Goal: Transaction & Acquisition: Book appointment/travel/reservation

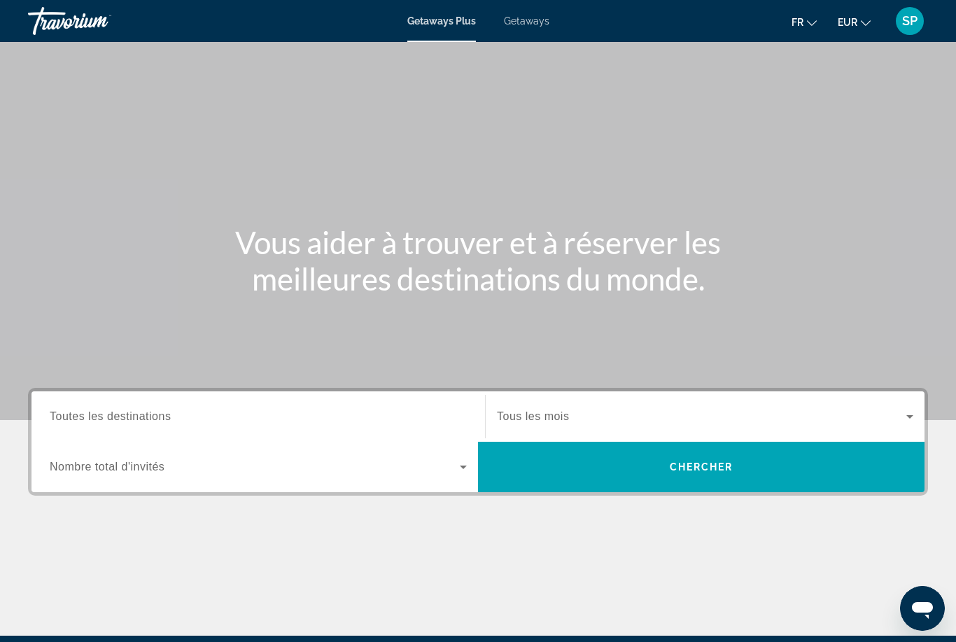
click at [534, 26] on span "Getaways" at bounding box center [526, 20] width 45 height 11
click at [162, 420] on span "Toutes les destinations" at bounding box center [110, 416] width 121 height 12
click at [162, 420] on input "Destination Toutes les destinations" at bounding box center [258, 417] width 417 height 17
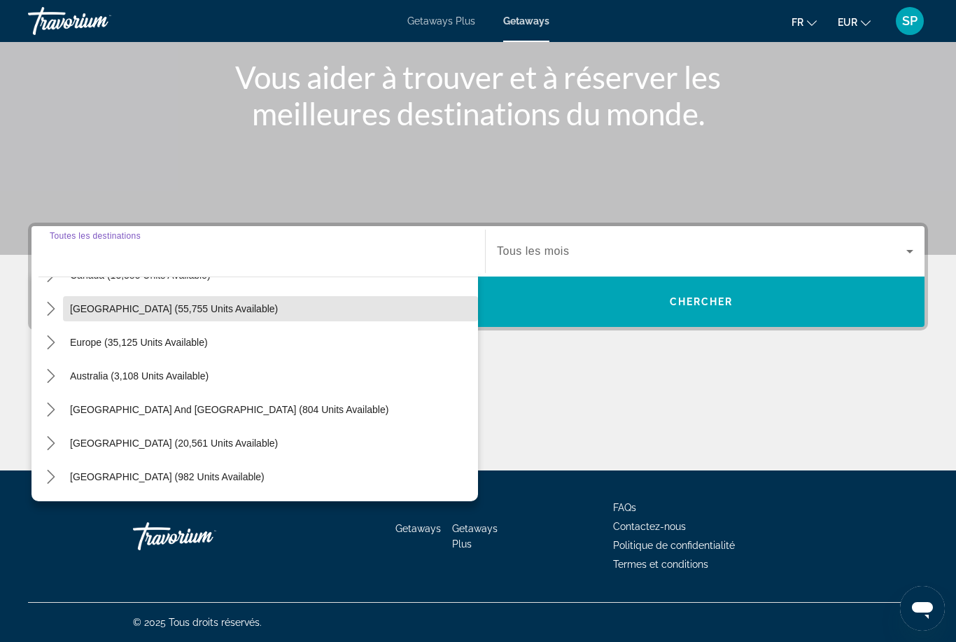
scroll to position [129, 0]
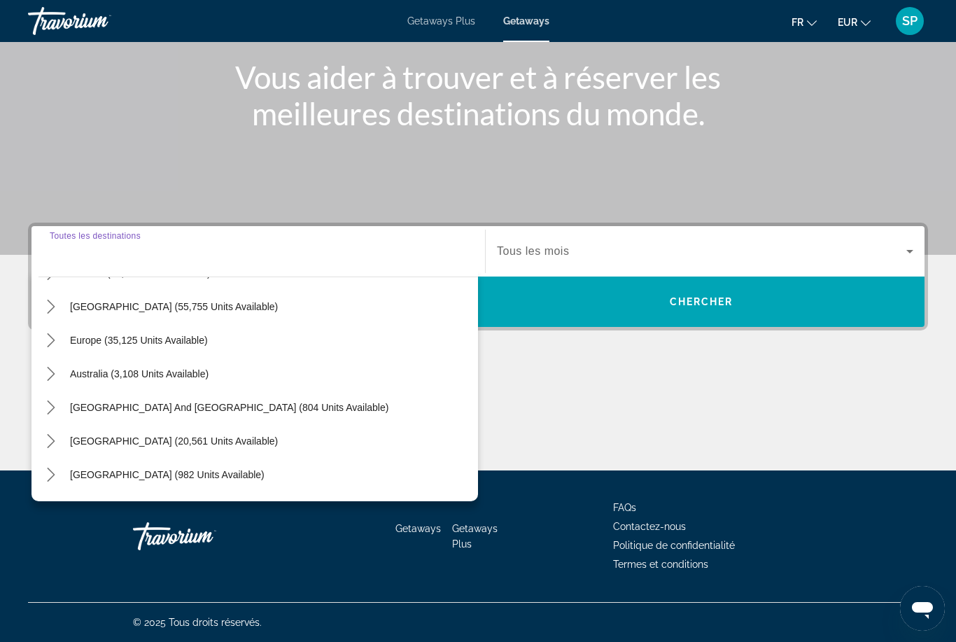
click at [50, 351] on mat-icon "Toggle Europe (35,125 units available) submenu" at bounding box center [50, 340] width 24 height 24
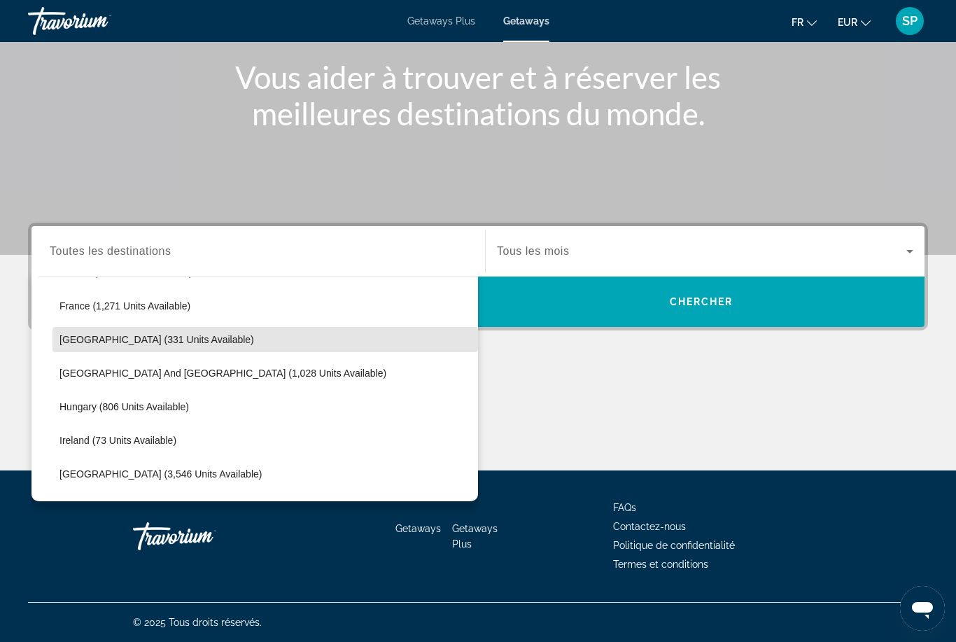
scroll to position [404, 0]
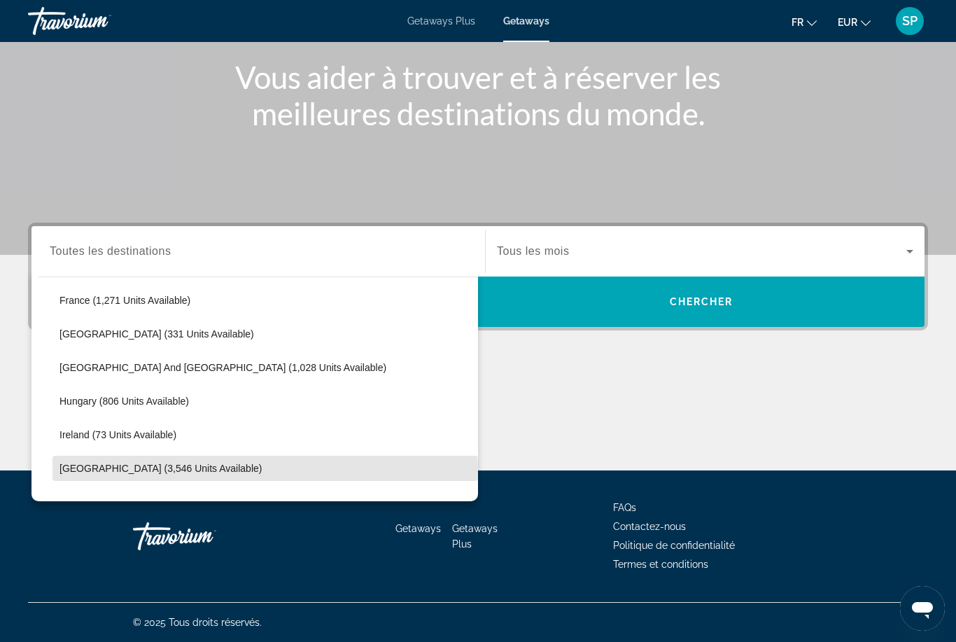
click at [142, 470] on span "[GEOGRAPHIC_DATA] (3,546 units available)" at bounding box center [160, 468] width 202 height 11
type input "**********"
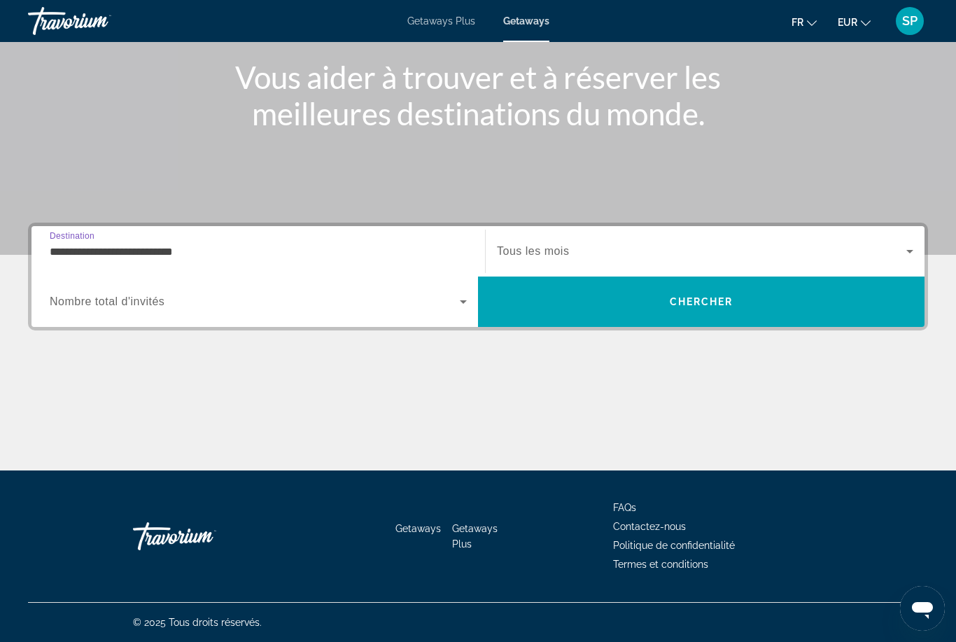
click at [519, 244] on span "Search widget" at bounding box center [701, 251] width 409 height 17
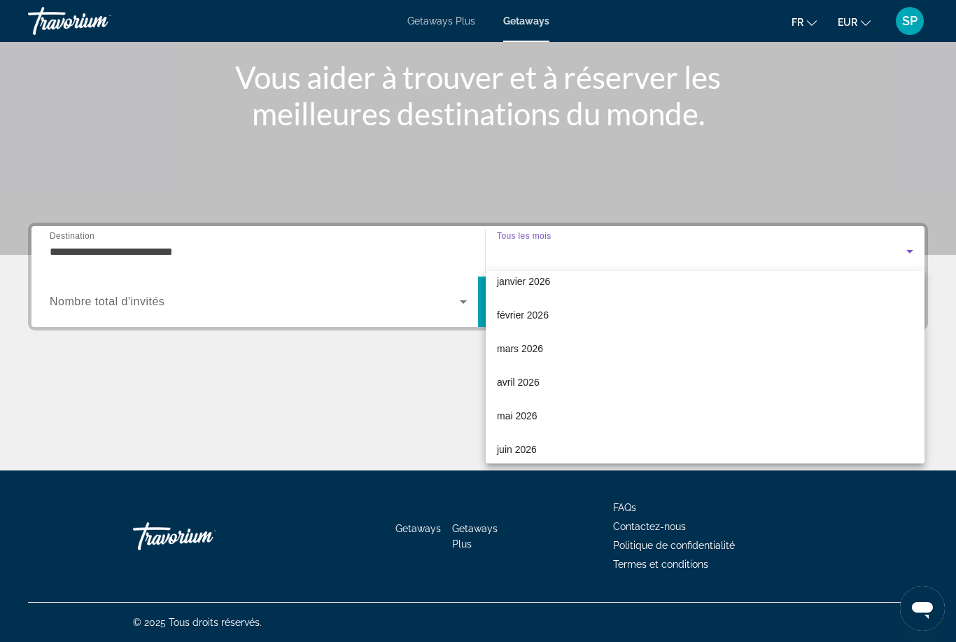
scroll to position [143, 0]
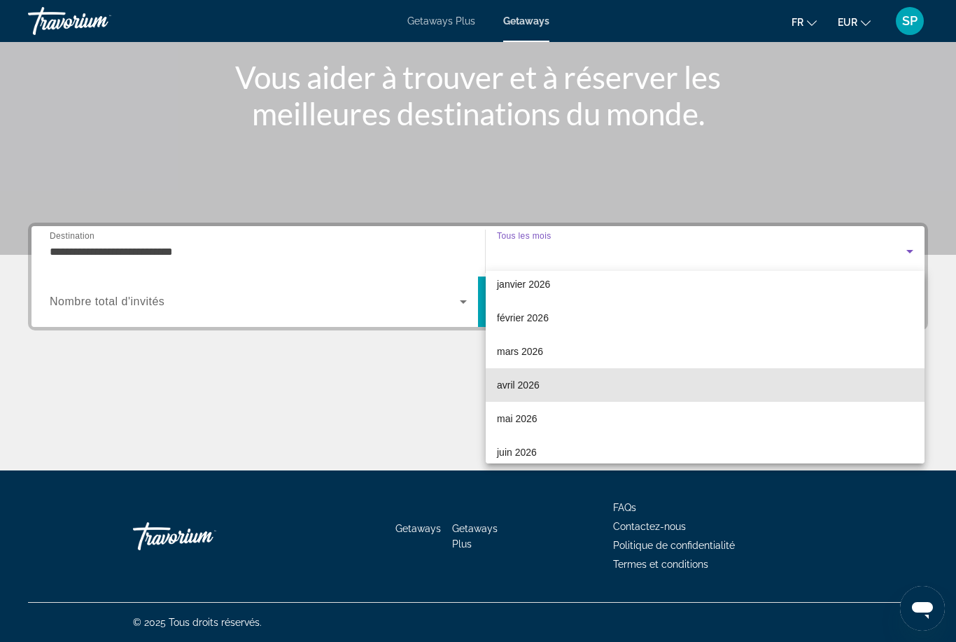
click at [532, 392] on span "avril 2026" at bounding box center [518, 385] width 43 height 17
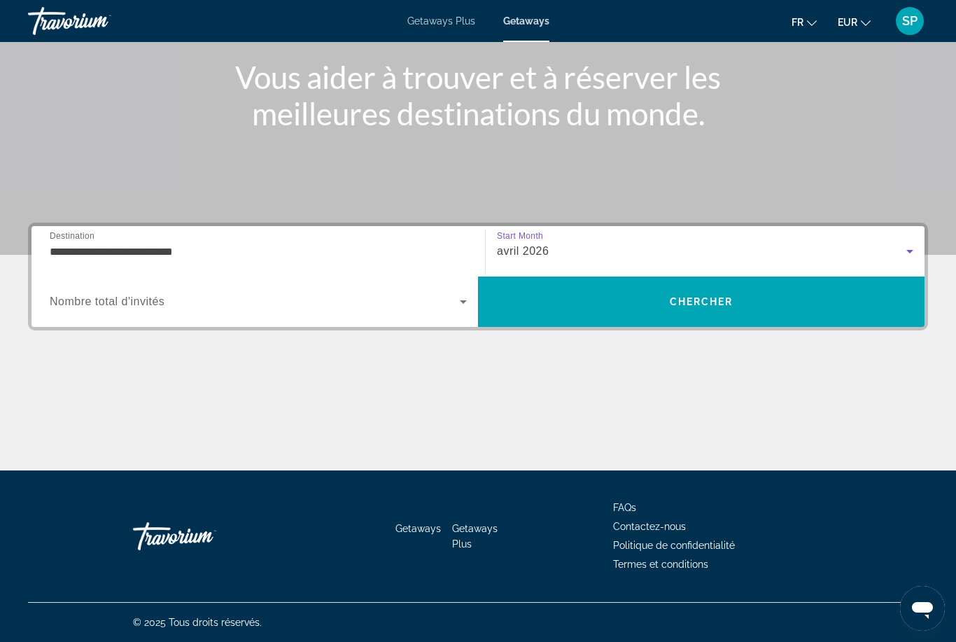
click at [124, 319] on div "Search widget" at bounding box center [258, 301] width 417 height 39
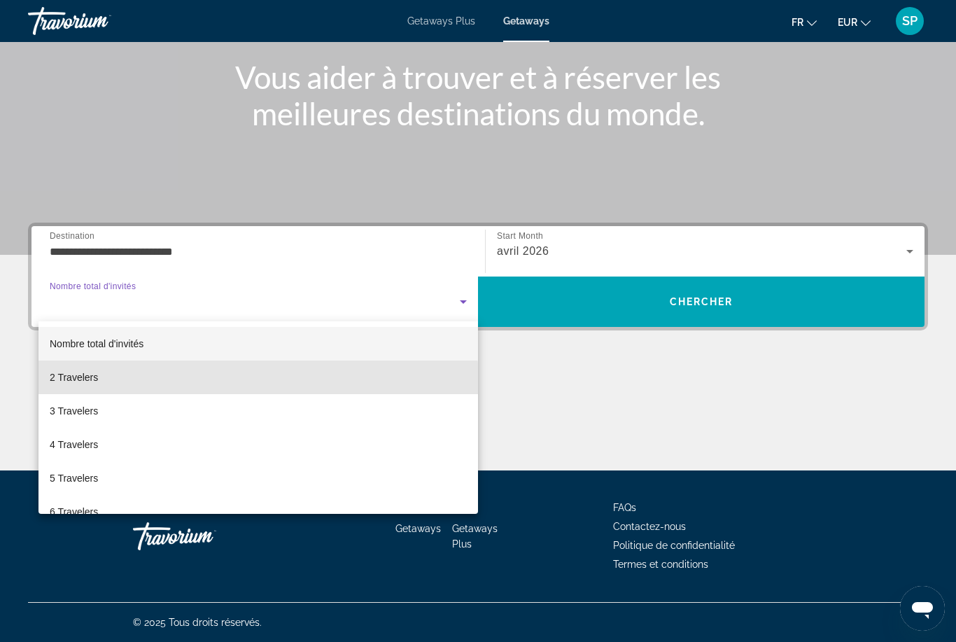
click at [110, 386] on mat-option "2 Travelers" at bounding box center [258, 377] width 440 height 34
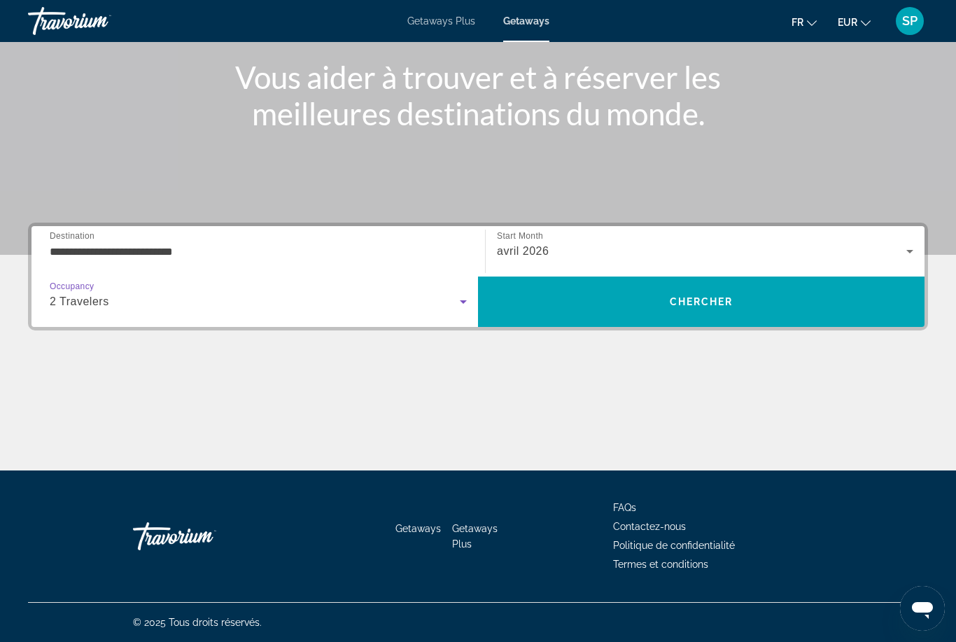
click at [613, 309] on span "Search" at bounding box center [701, 302] width 447 height 34
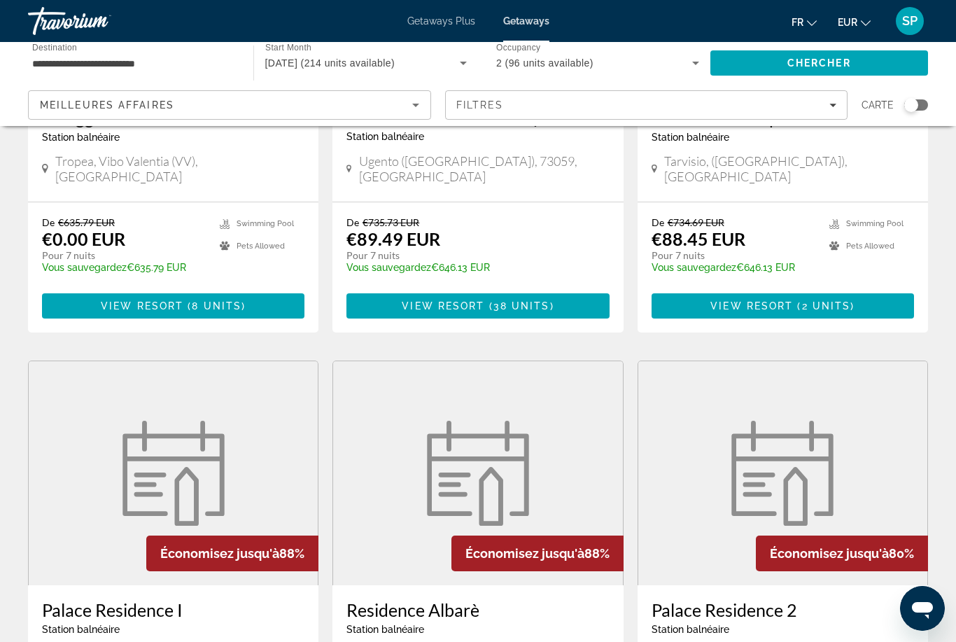
scroll to position [306, 0]
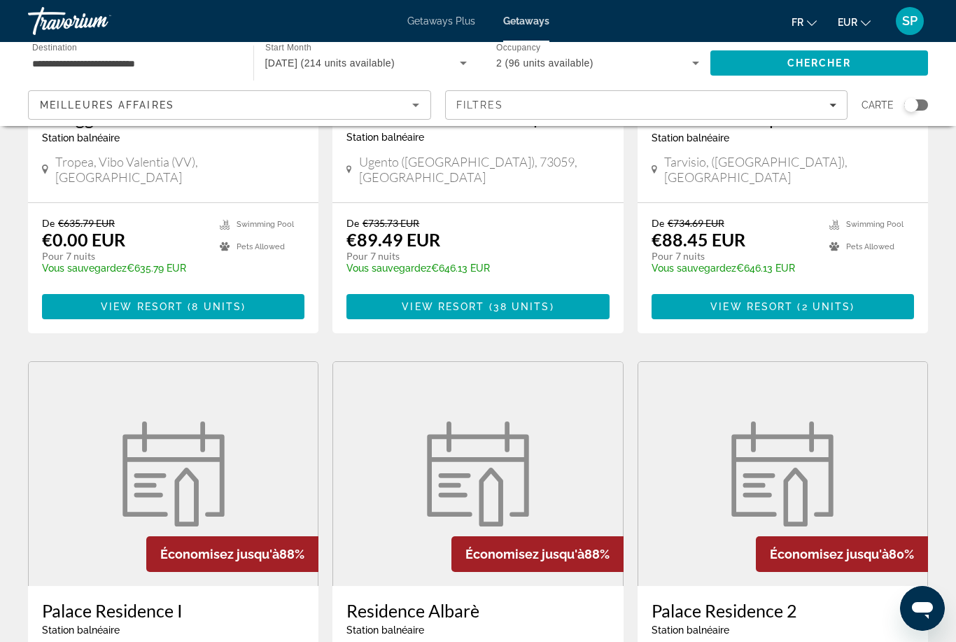
click at [37, 59] on input "**********" at bounding box center [133, 63] width 203 height 17
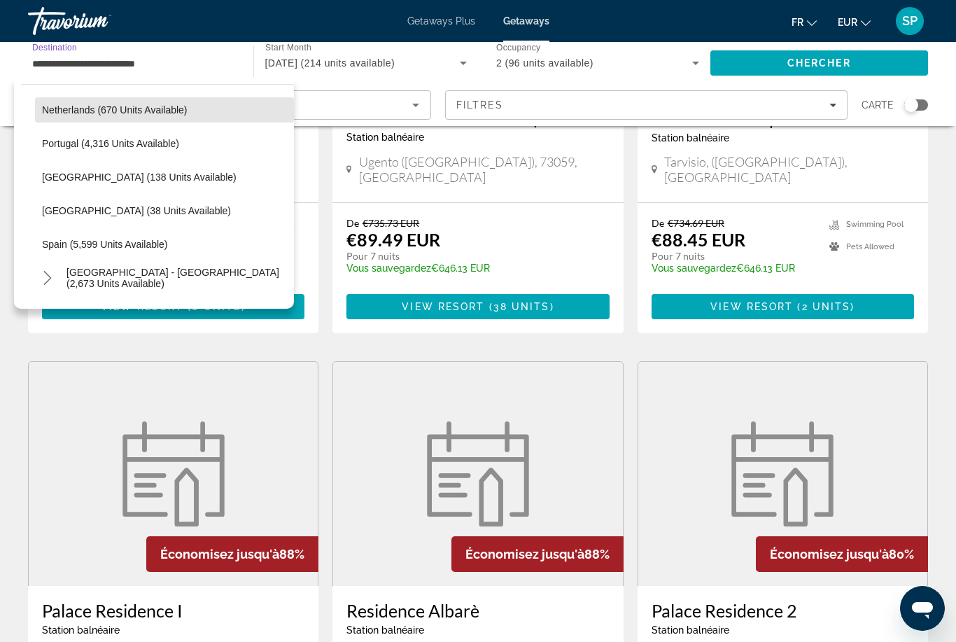
scroll to position [655, 0]
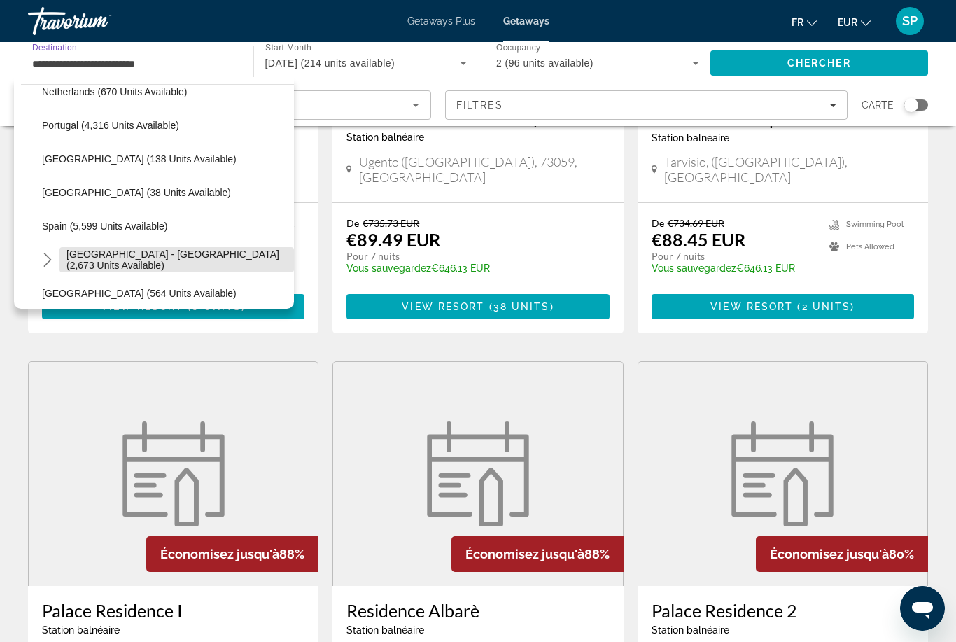
click at [87, 257] on span "[GEOGRAPHIC_DATA] - [GEOGRAPHIC_DATA] (2,673 units available)" at bounding box center [176, 259] width 220 height 22
type input "**********"
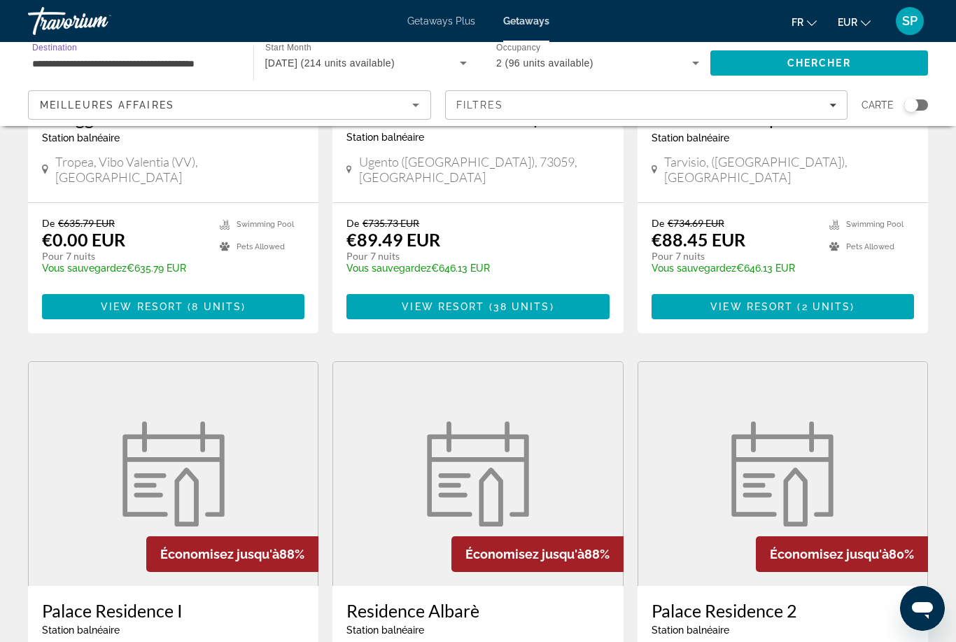
click at [797, 67] on span "Chercher" at bounding box center [819, 62] width 64 height 11
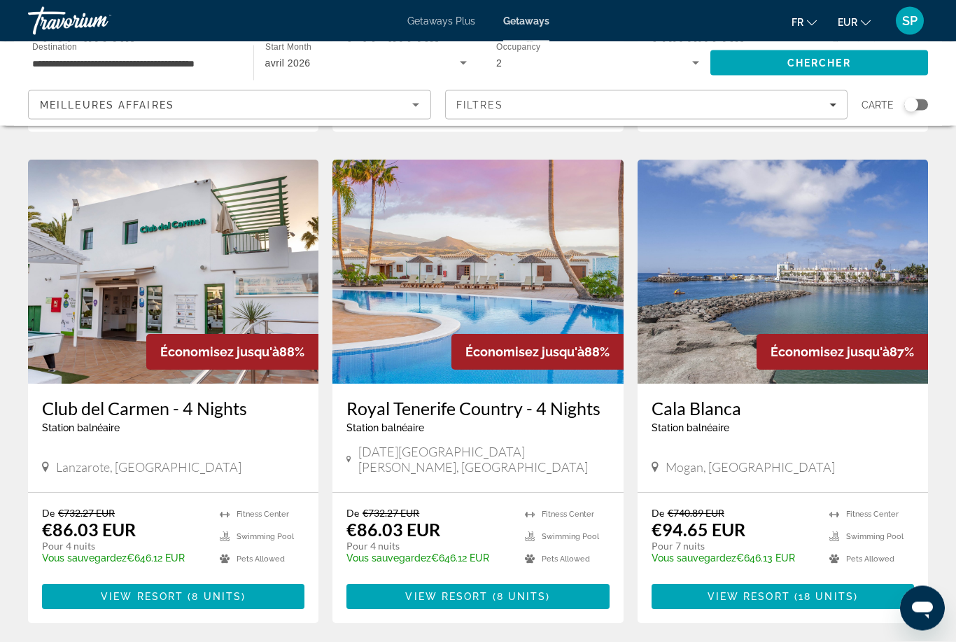
scroll to position [1019, 0]
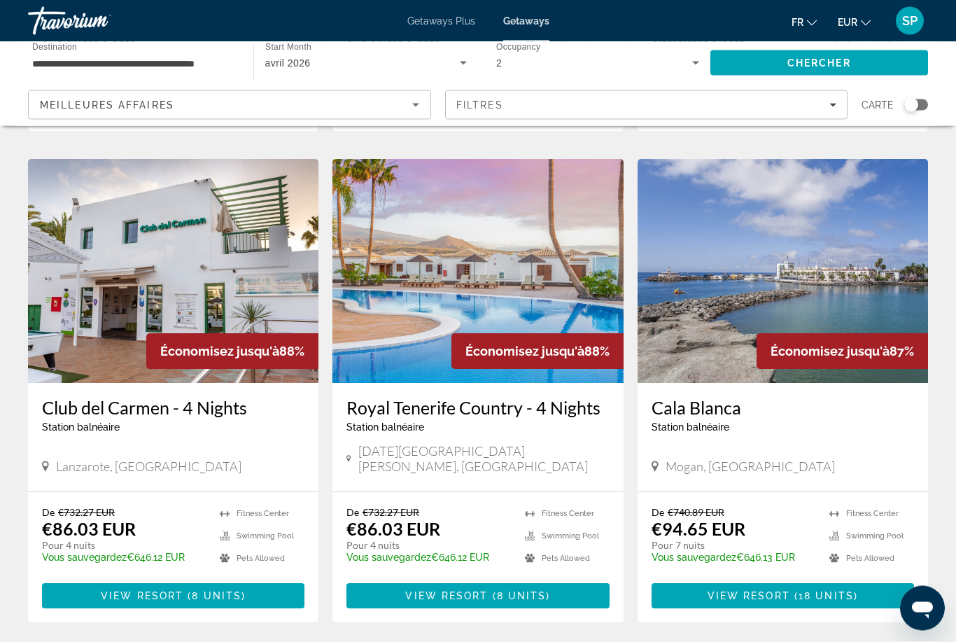
click at [490, 230] on img "Main content" at bounding box center [477, 272] width 290 height 224
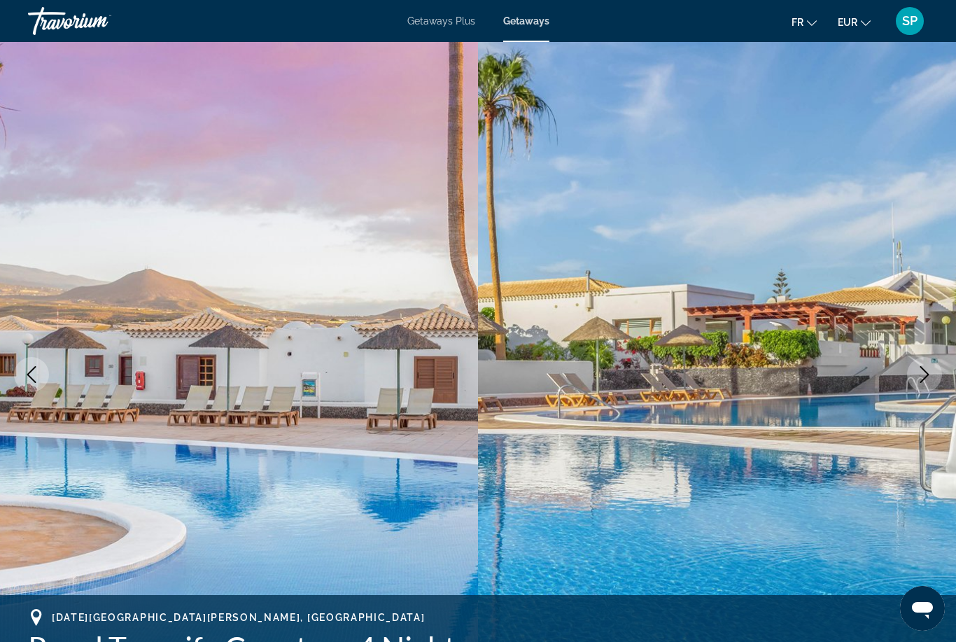
click at [929, 370] on icon "Next image" at bounding box center [924, 374] width 17 height 17
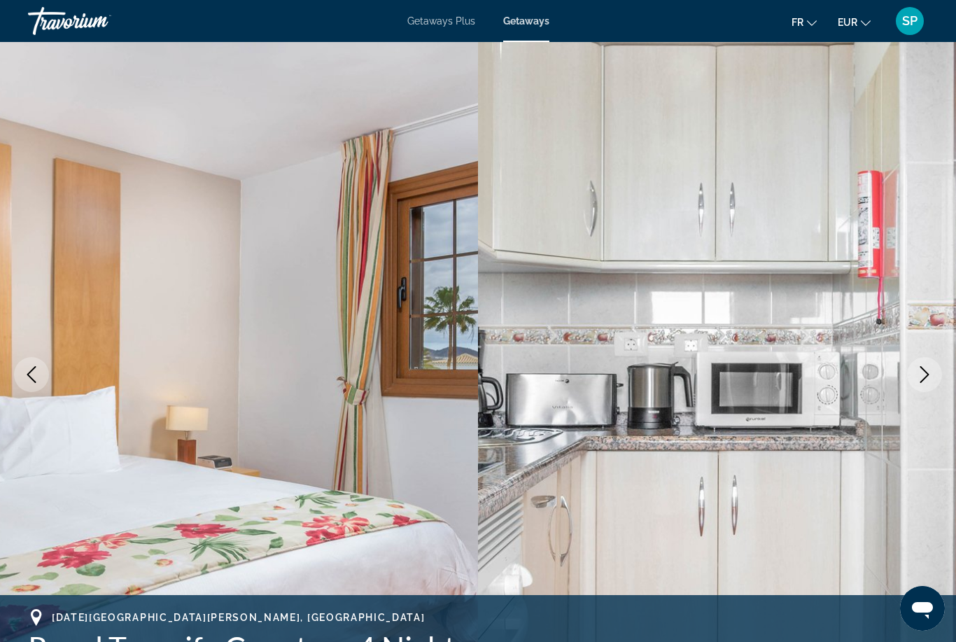
click at [926, 367] on icon "Next image" at bounding box center [924, 374] width 17 height 17
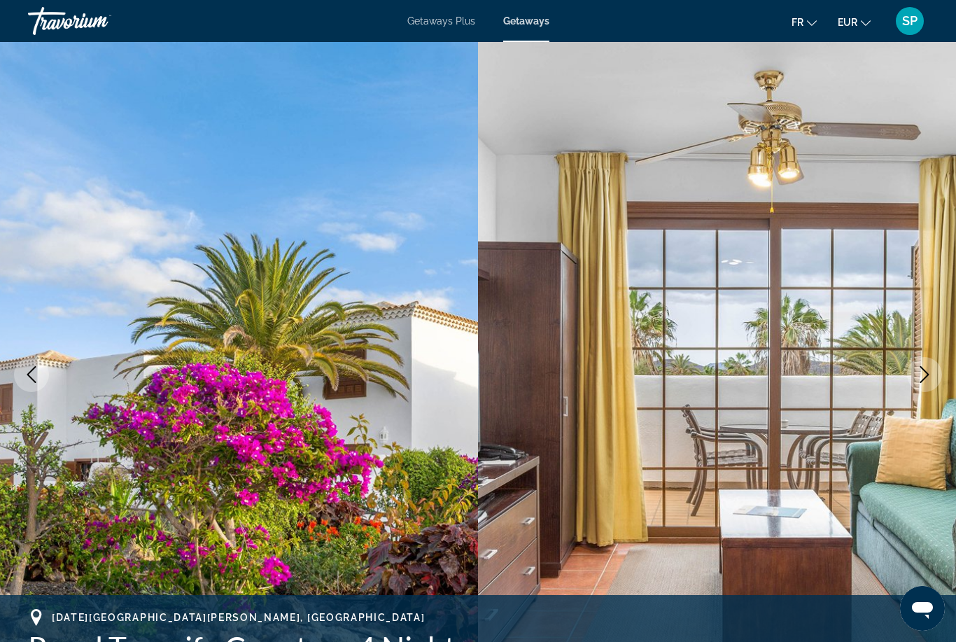
click at [929, 372] on icon "Next image" at bounding box center [924, 374] width 17 height 17
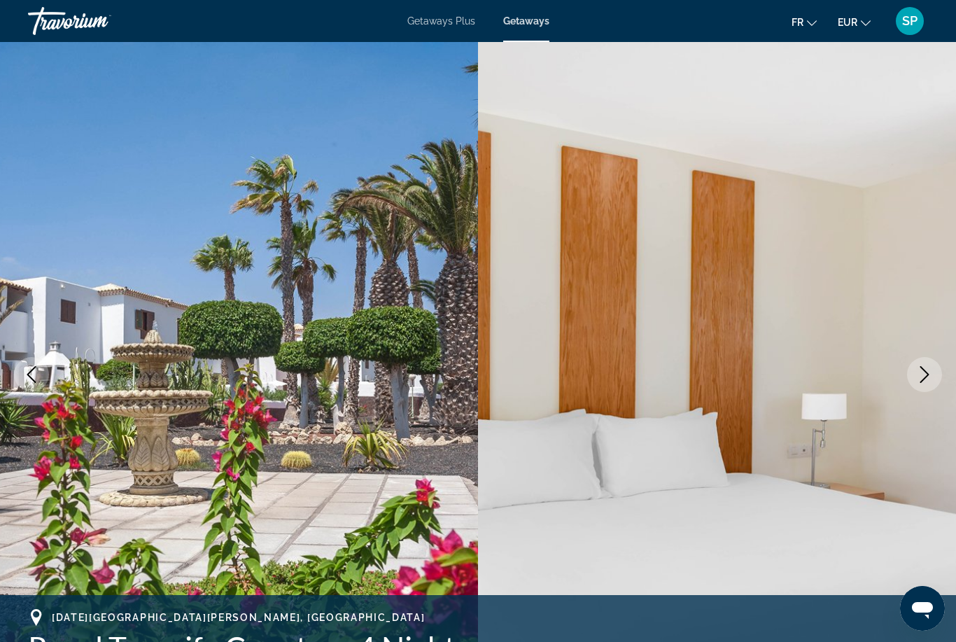
click at [930, 372] on icon "Next image" at bounding box center [924, 374] width 17 height 17
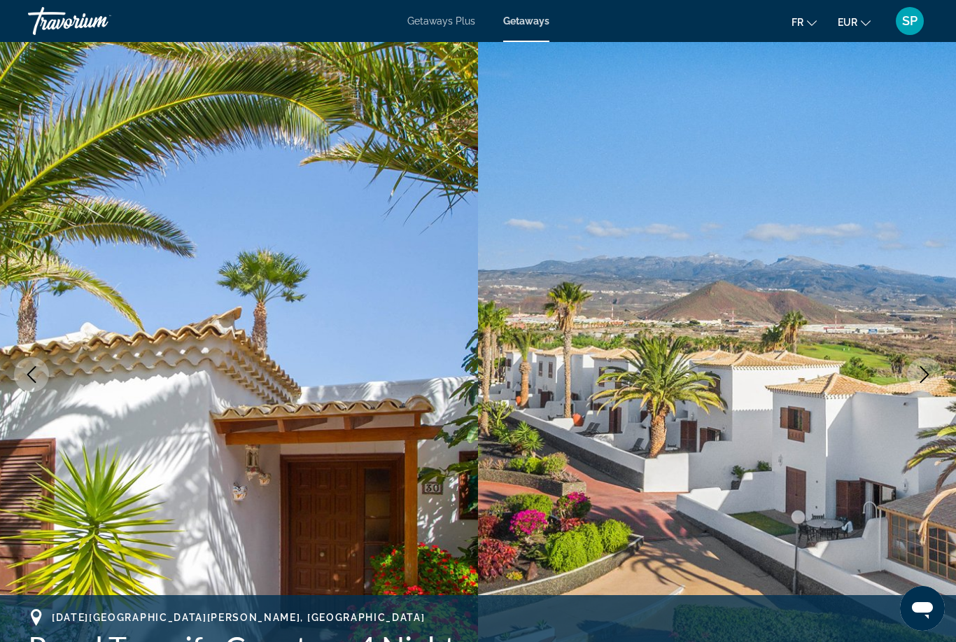
click at [930, 371] on icon "Next image" at bounding box center [924, 374] width 17 height 17
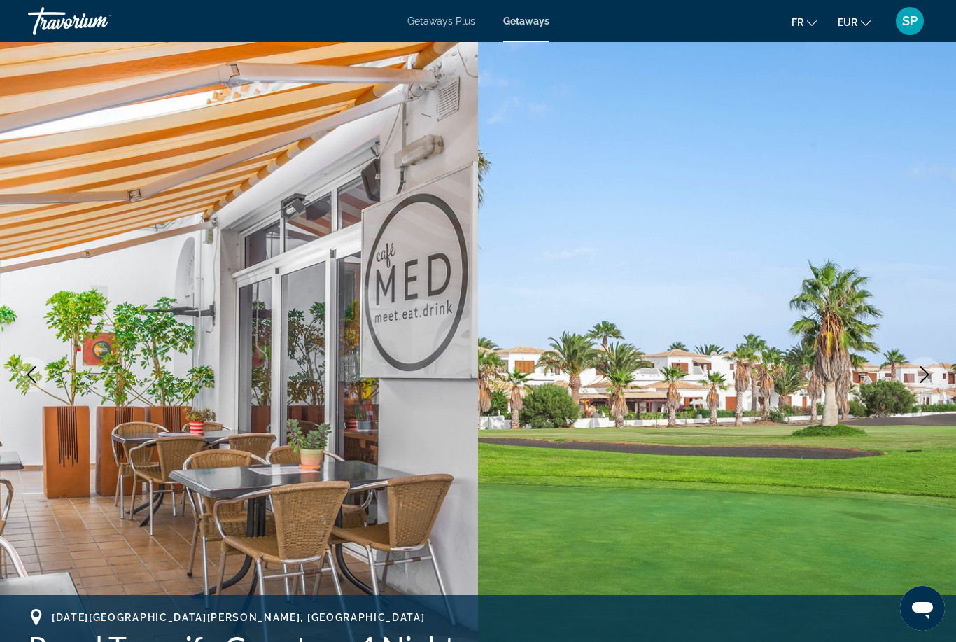
click at [929, 372] on icon "Next image" at bounding box center [924, 374] width 17 height 17
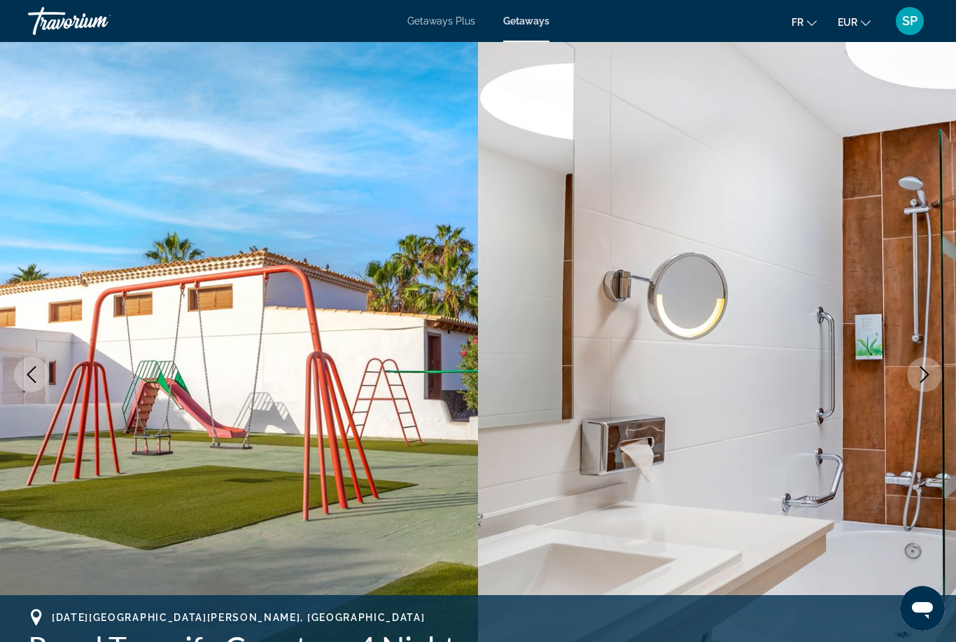
click at [932, 363] on button "Next image" at bounding box center [924, 374] width 35 height 35
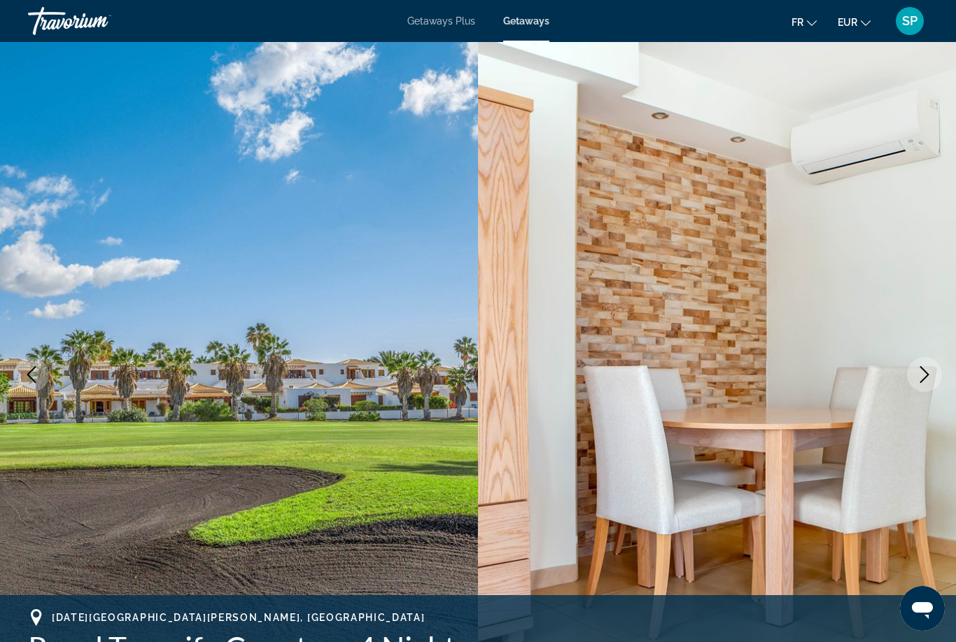
click at [937, 359] on img "Main content" at bounding box center [717, 374] width 478 height 665
click at [945, 356] on img "Main content" at bounding box center [717, 374] width 478 height 665
click at [928, 372] on icon "Next image" at bounding box center [924, 374] width 17 height 17
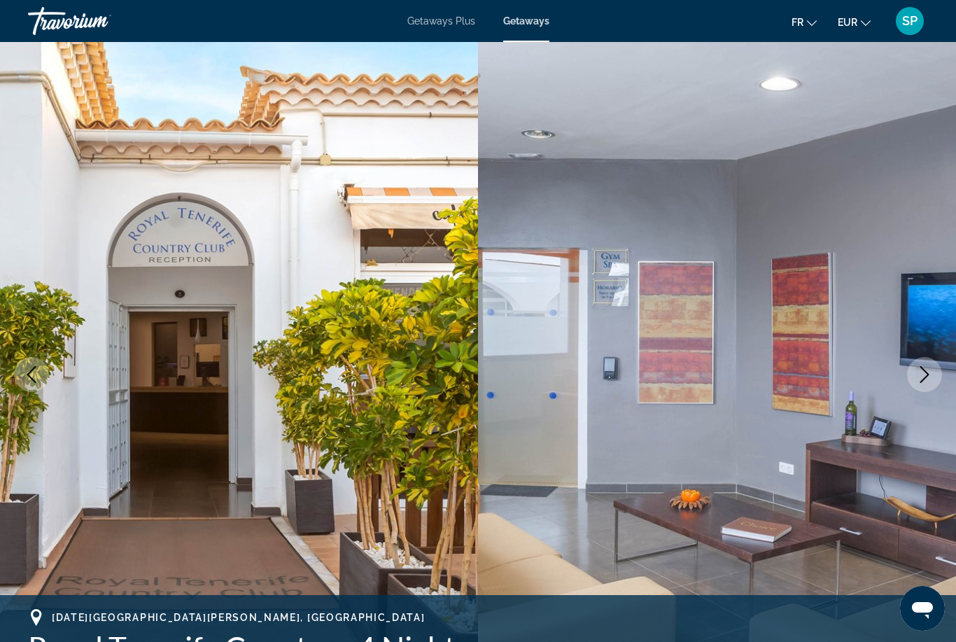
click at [931, 381] on icon "Next image" at bounding box center [924, 374] width 17 height 17
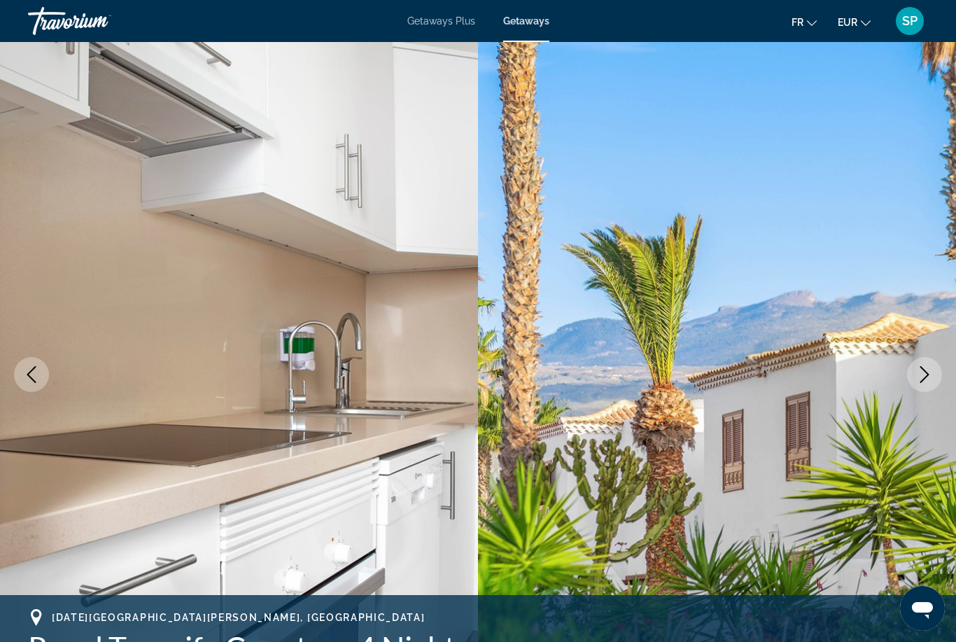
click at [934, 370] on button "Next image" at bounding box center [924, 374] width 35 height 35
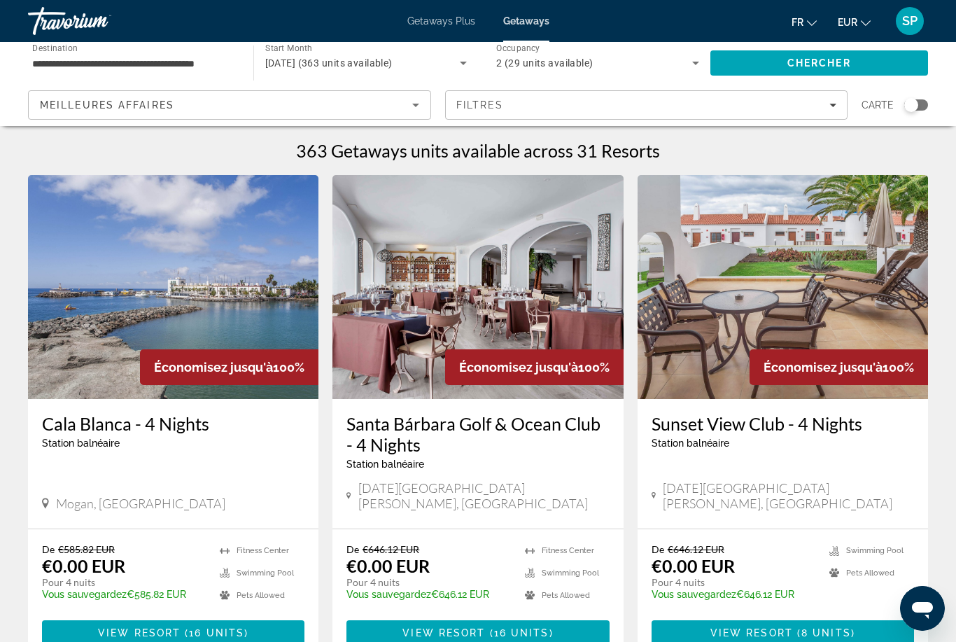
click at [922, 105] on div "Search widget" at bounding box center [916, 104] width 24 height 11
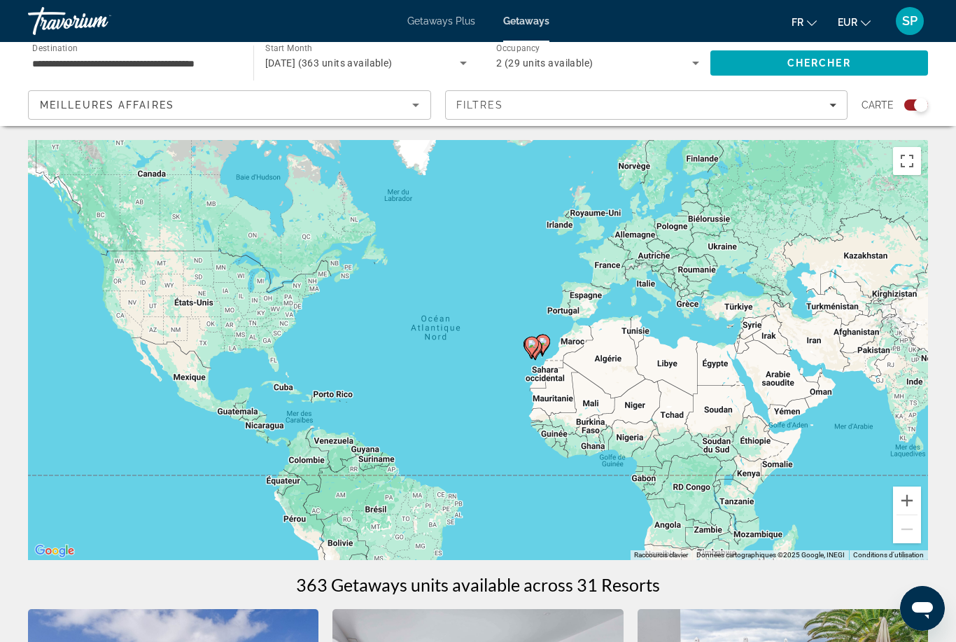
click at [548, 356] on gmp-advanced-marker "Main content" at bounding box center [542, 346] width 14 height 21
type input "**********"
click at [540, 351] on icon "Main content" at bounding box center [535, 349] width 14 height 20
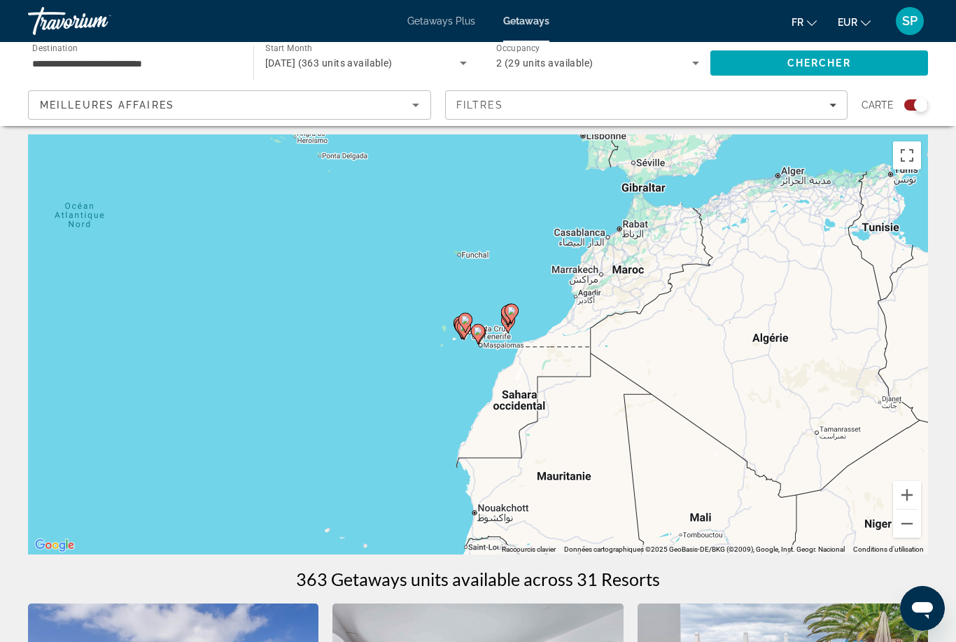
scroll to position [8, 0]
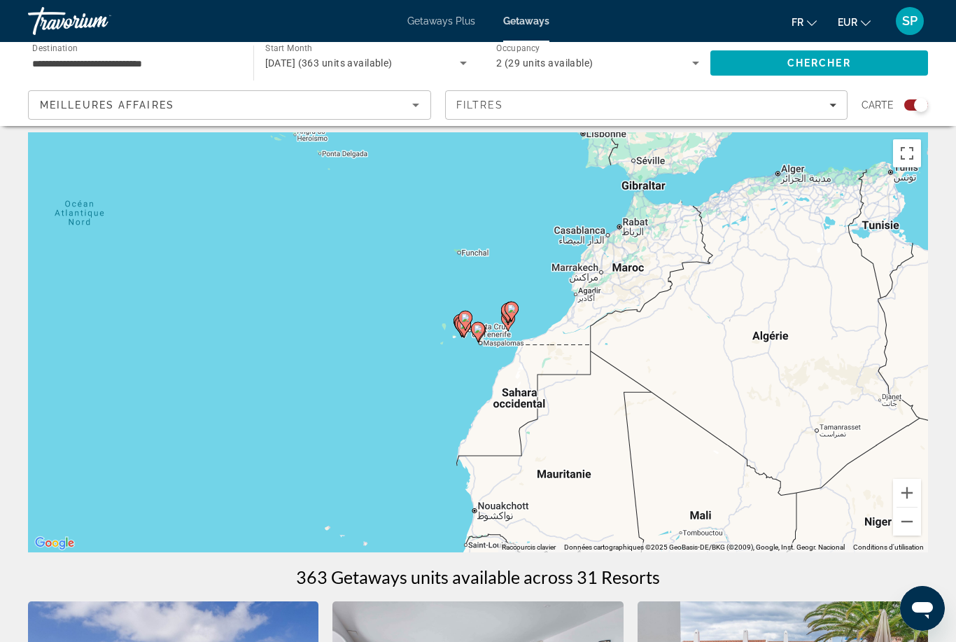
click at [912, 106] on div "Search widget" at bounding box center [916, 104] width 24 height 11
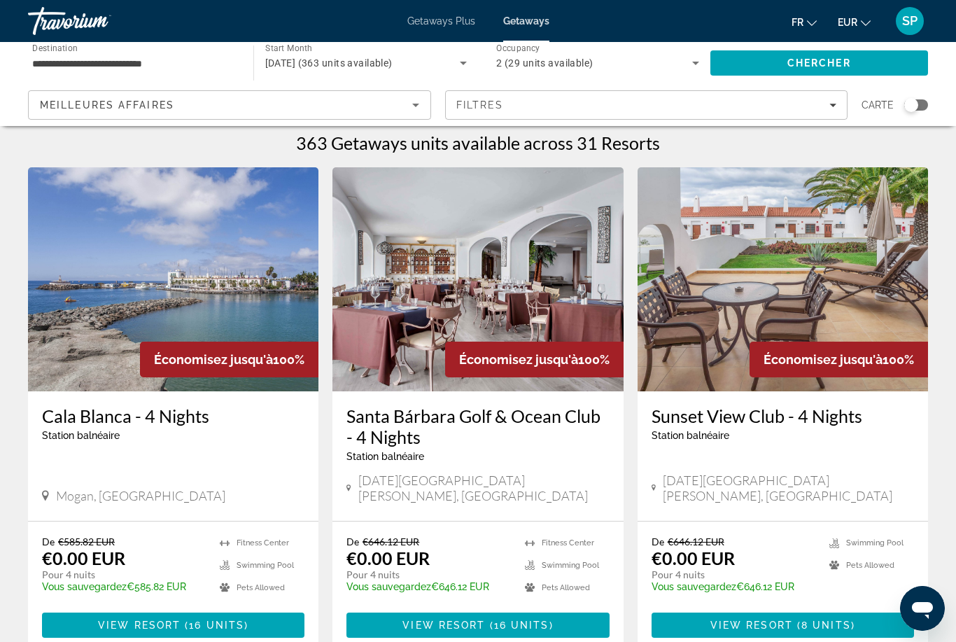
click at [119, 71] on input "**********" at bounding box center [133, 63] width 203 height 17
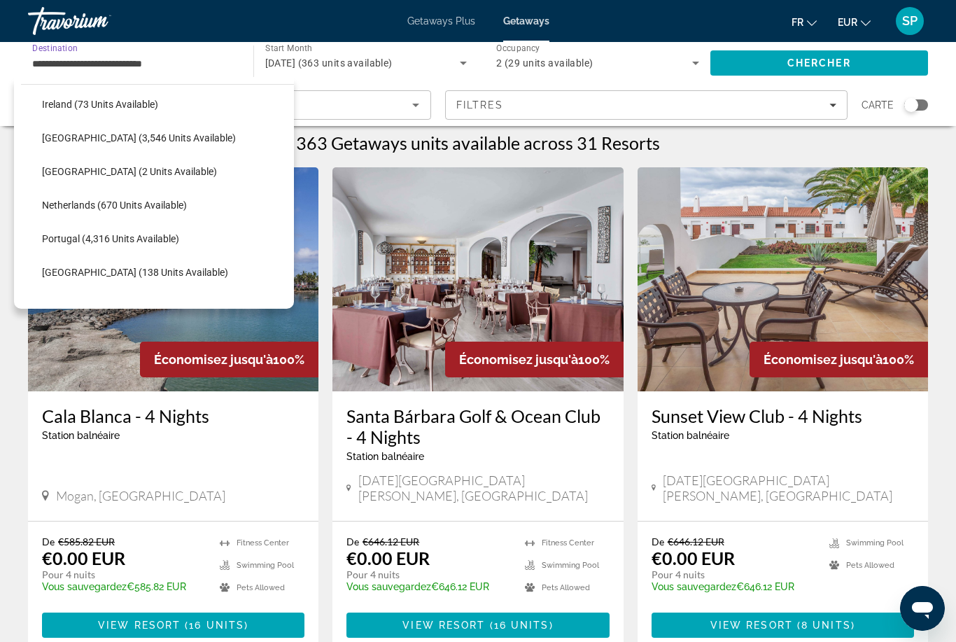
scroll to position [581, 0]
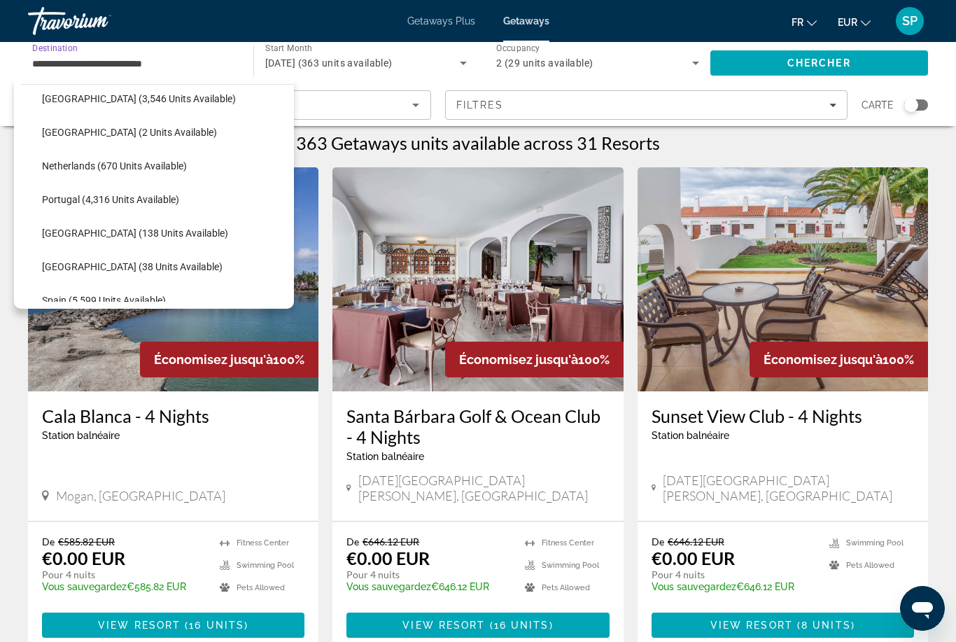
click at [412, 251] on img "Main content" at bounding box center [477, 279] width 290 height 224
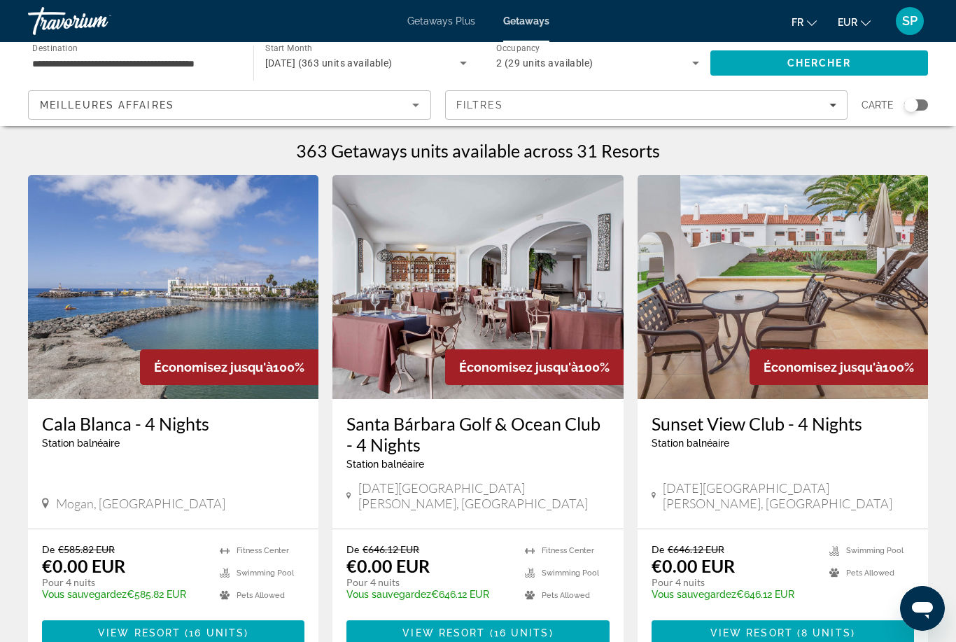
click at [49, 71] on input "**********" at bounding box center [133, 63] width 203 height 17
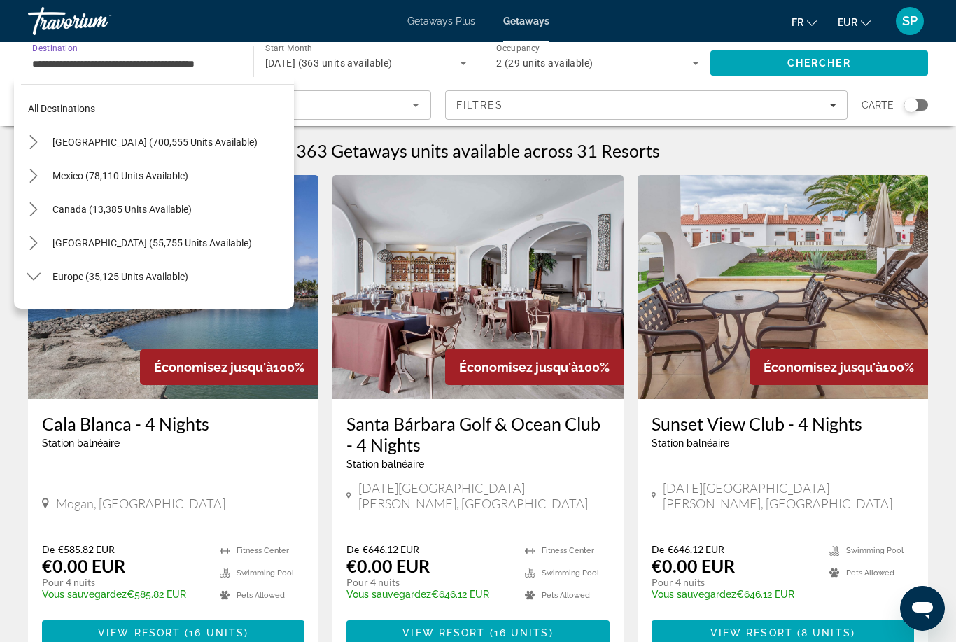
scroll to position [722, 0]
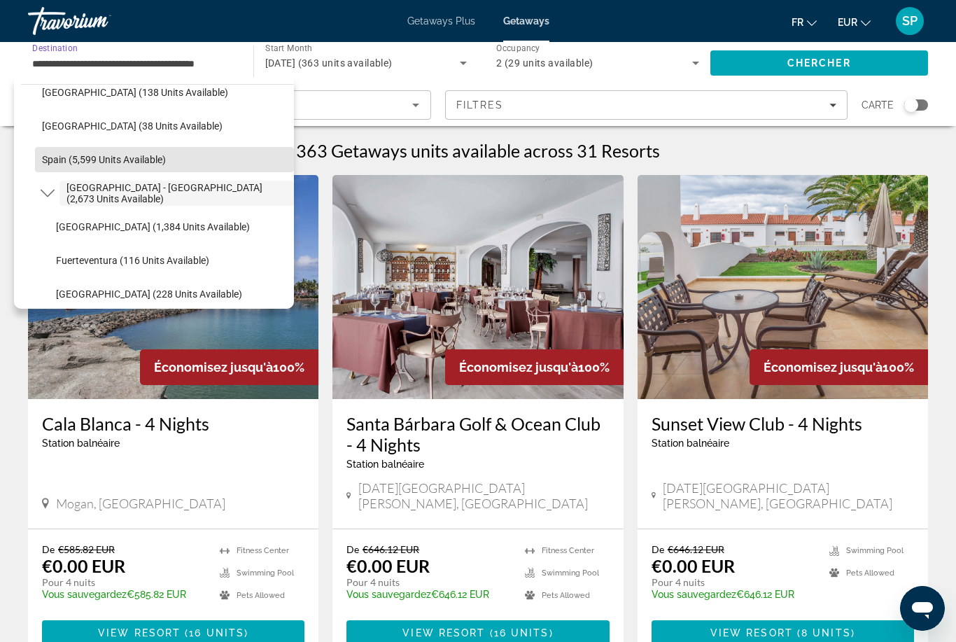
click at [70, 173] on span "Select destination: Spain (5,599 units available)" at bounding box center [164, 160] width 259 height 34
type input "**********"
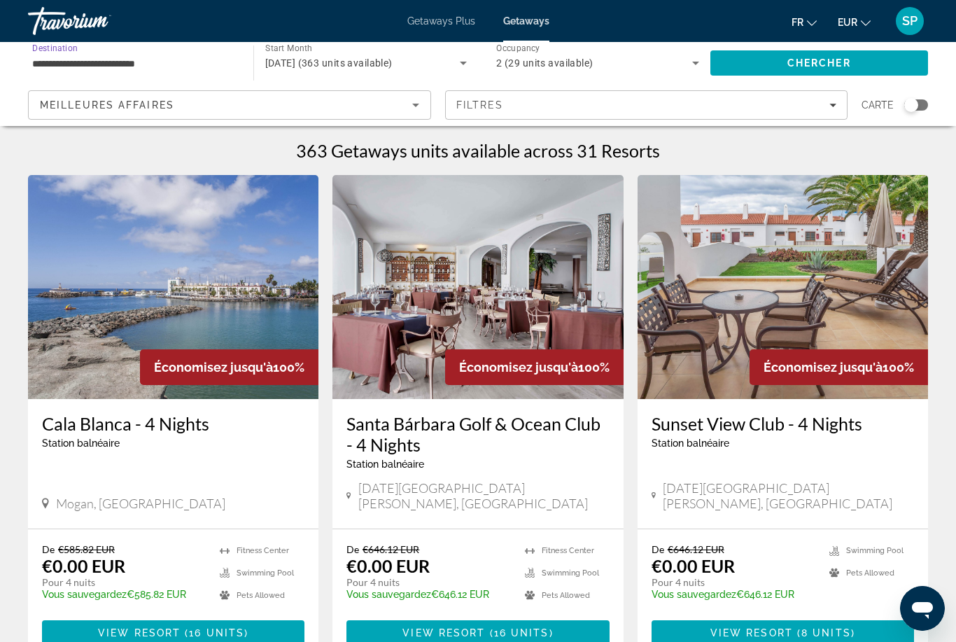
click at [343, 64] on span "[DATE] (363 units available)" at bounding box center [328, 62] width 127 height 11
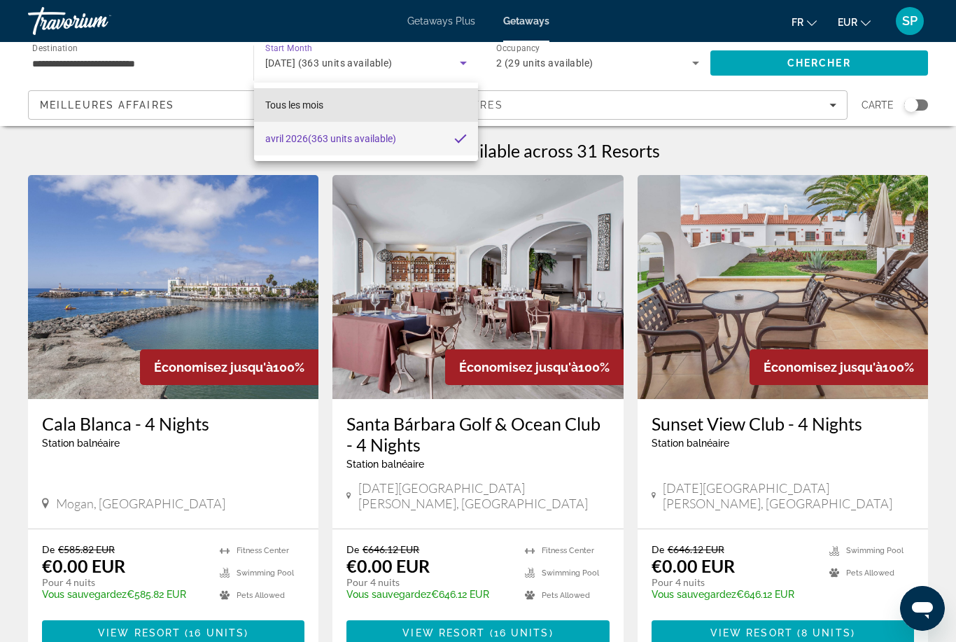
click at [288, 104] on span "Tous les mois" at bounding box center [294, 104] width 58 height 11
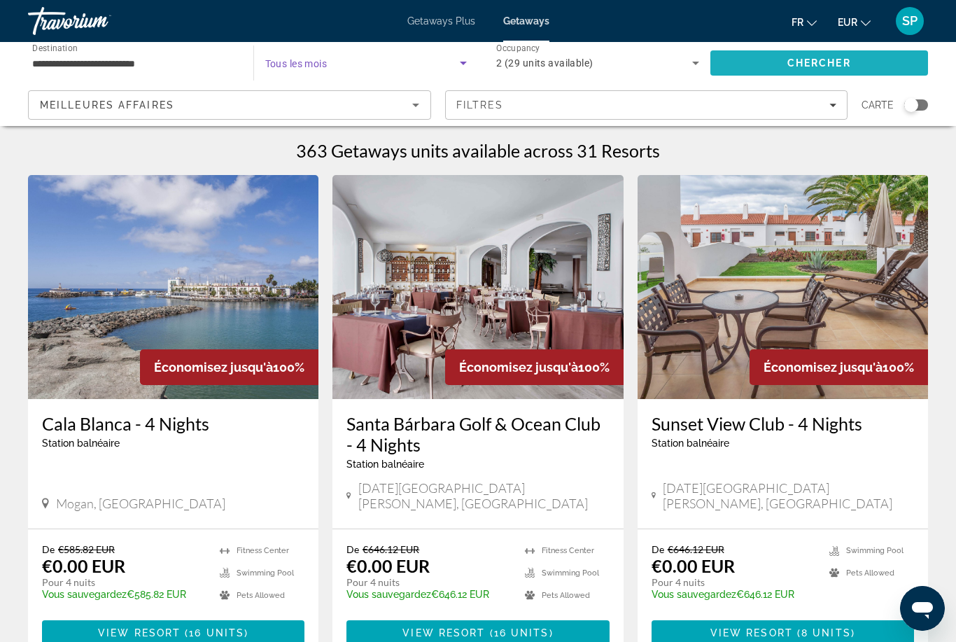
click at [831, 71] on span "Search" at bounding box center [819, 63] width 218 height 34
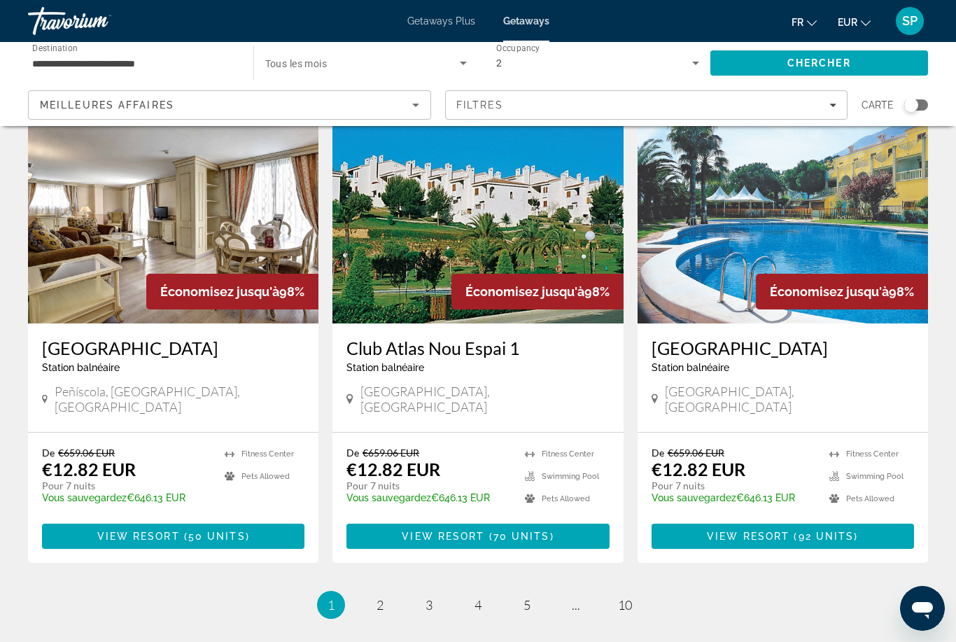
scroll to position [1612, 0]
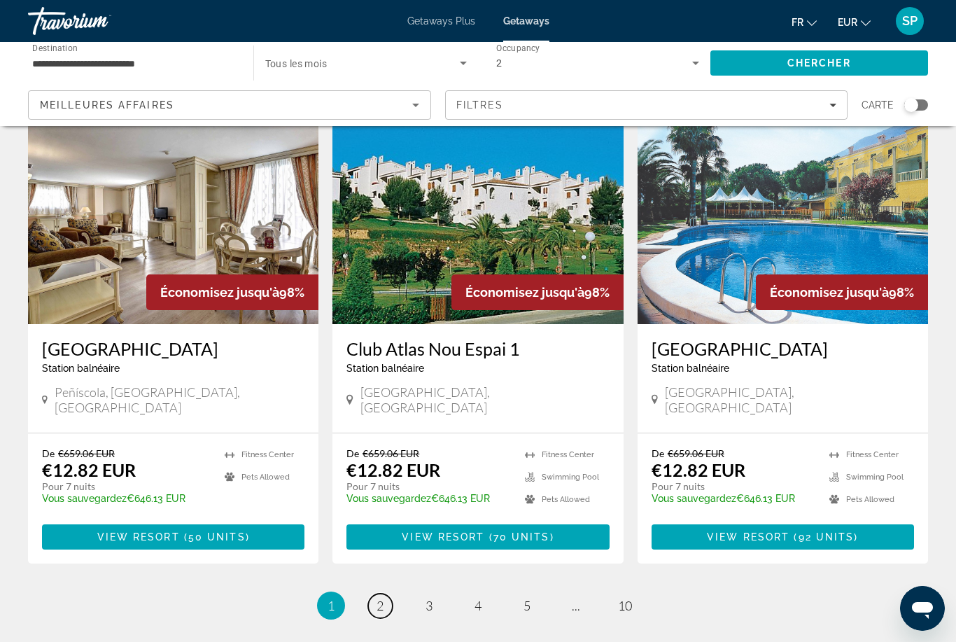
click at [391, 593] on link "page 2" at bounding box center [380, 605] width 24 height 24
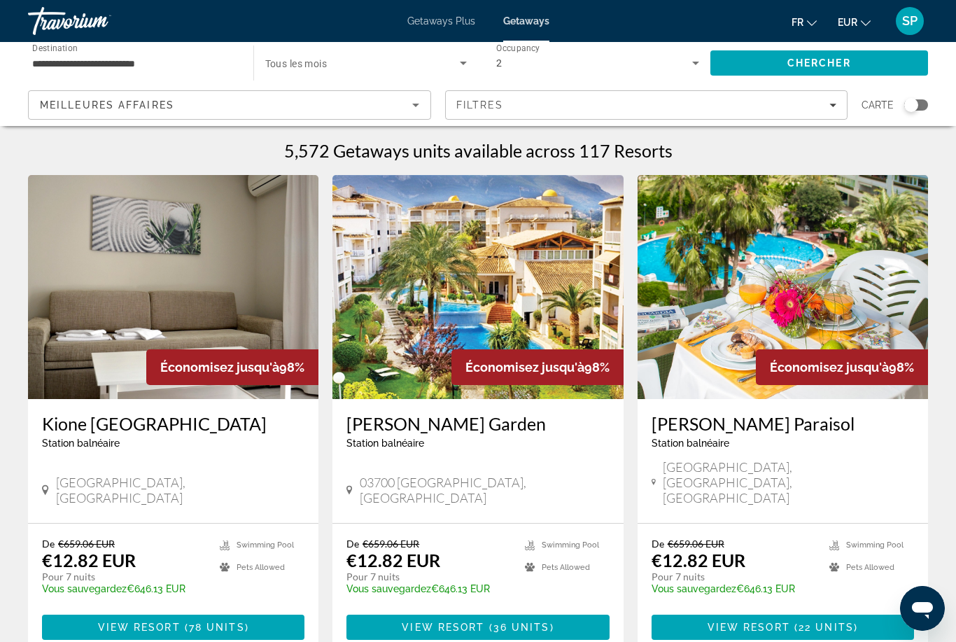
click at [829, 324] on img "Main content" at bounding box center [783, 287] width 290 height 224
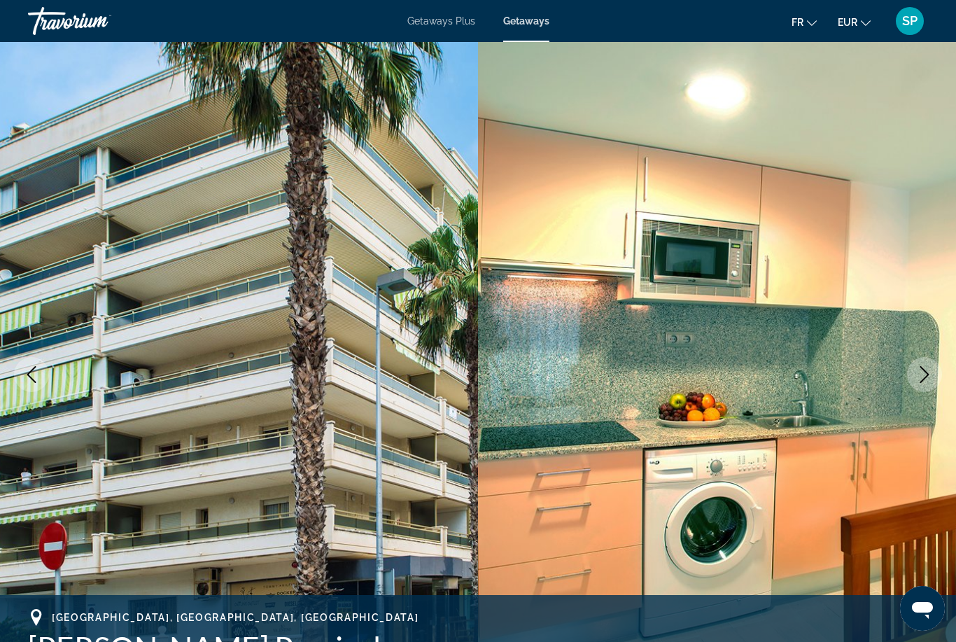
click at [923, 373] on icon "Next image" at bounding box center [924, 374] width 17 height 17
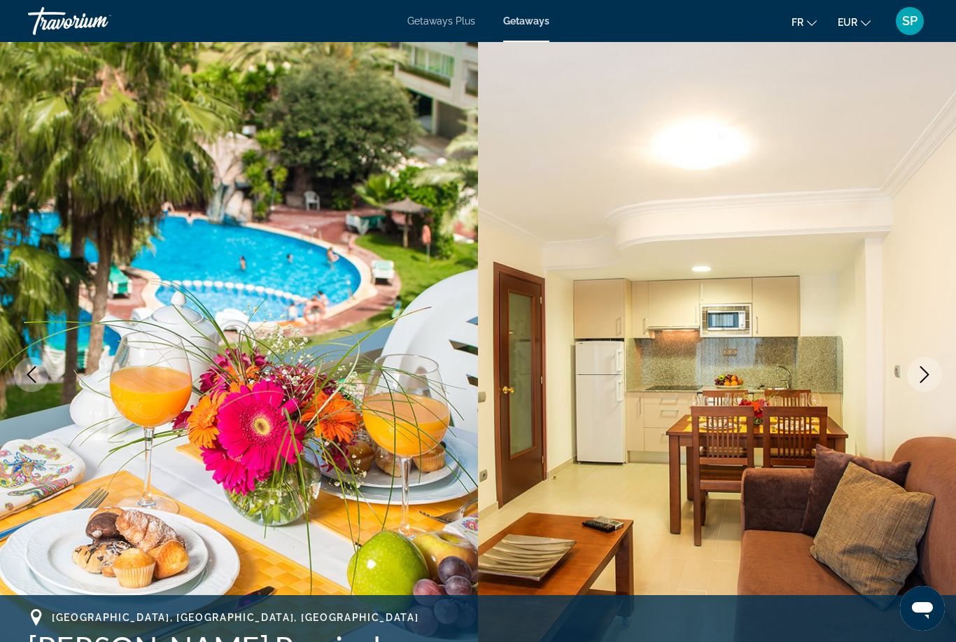
click at [917, 377] on icon "Next image" at bounding box center [924, 374] width 17 height 17
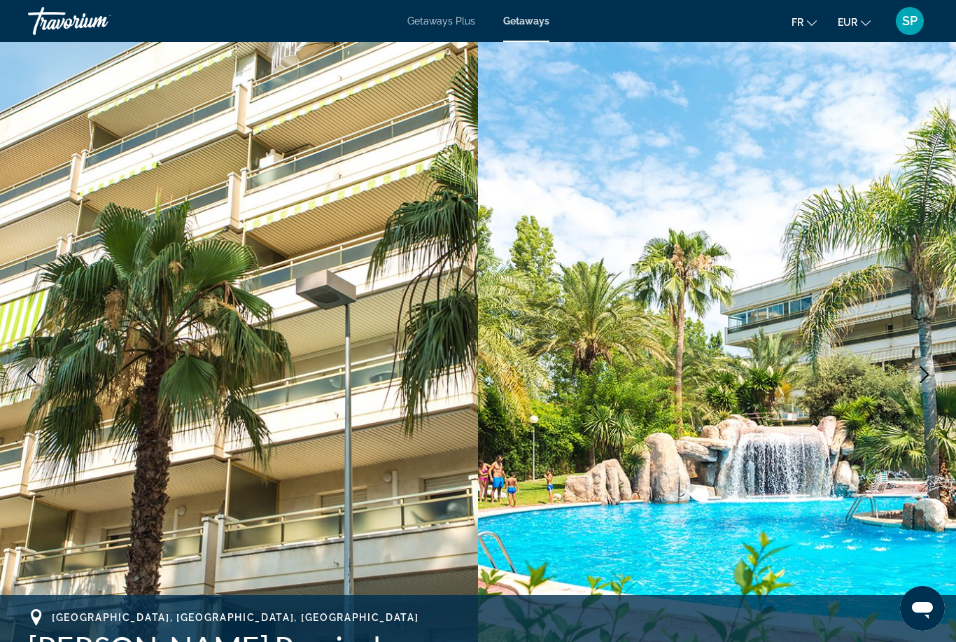
click at [910, 374] on button "Next image" at bounding box center [924, 374] width 35 height 35
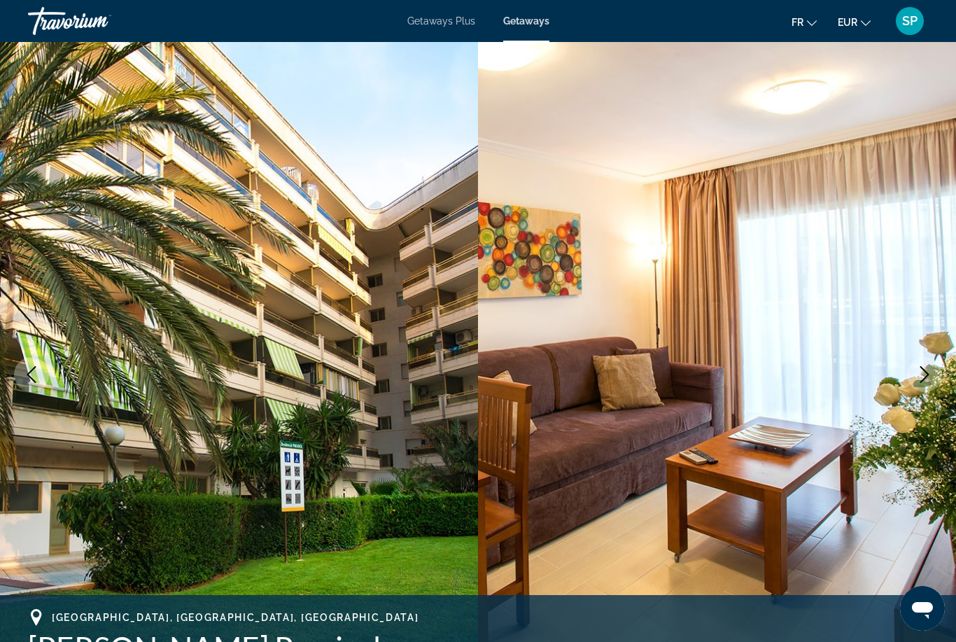
click at [909, 374] on button "Next image" at bounding box center [924, 374] width 35 height 35
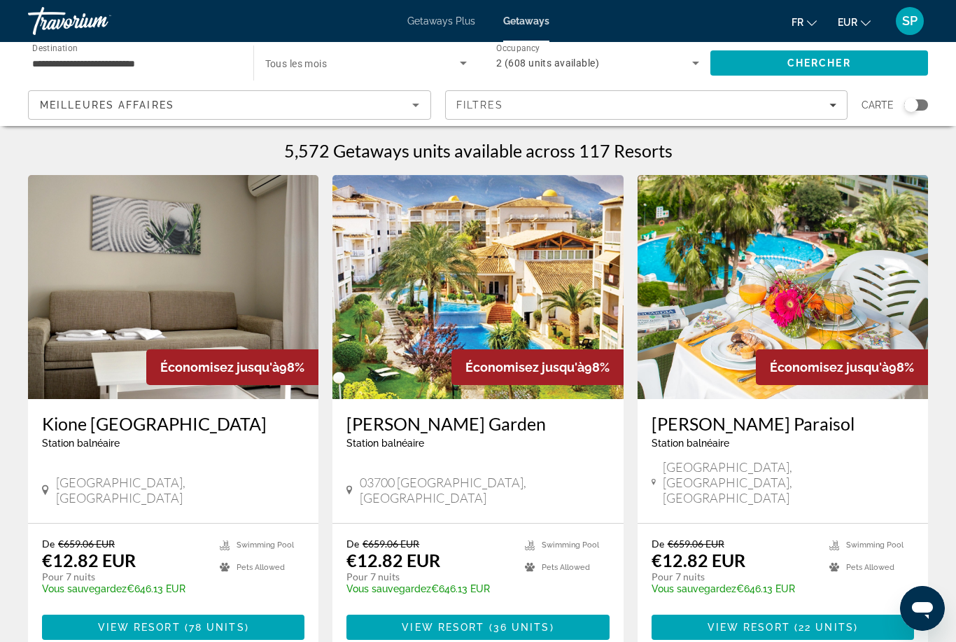
click at [499, 278] on img "Main content" at bounding box center [477, 287] width 290 height 224
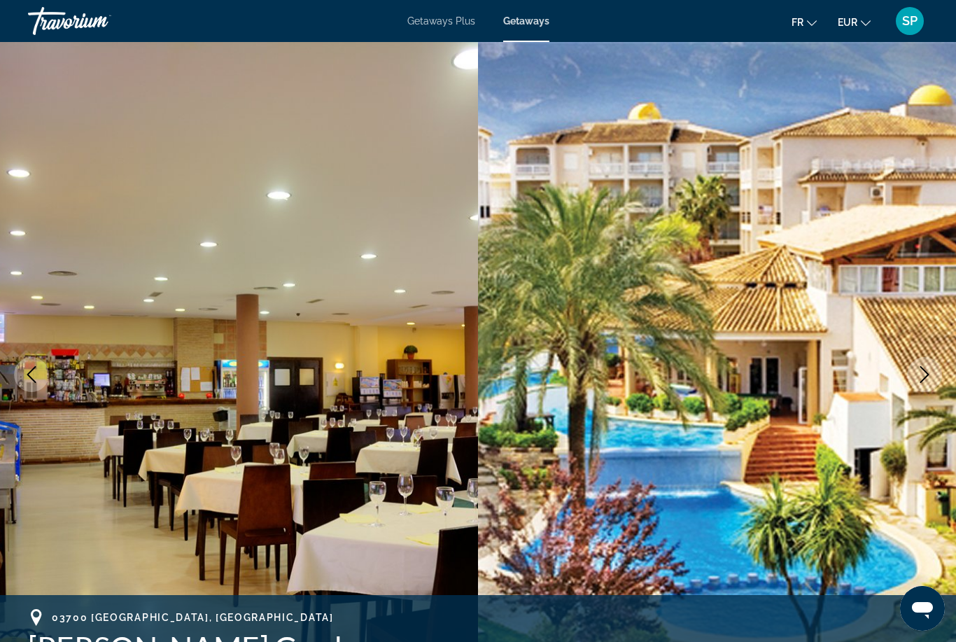
click at [919, 372] on icon "Next image" at bounding box center [924, 374] width 17 height 17
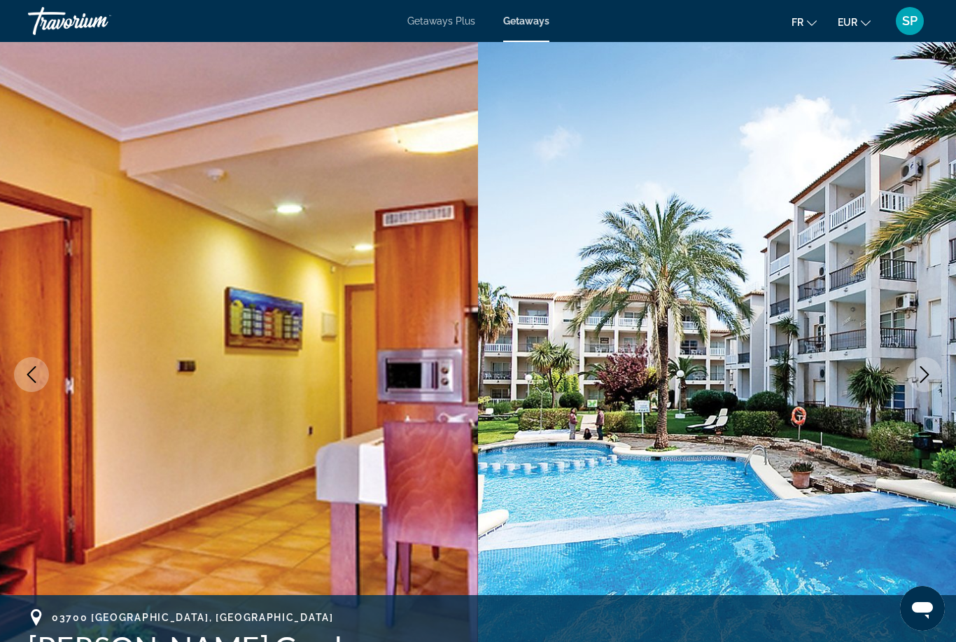
click at [922, 373] on icon "Next image" at bounding box center [924, 374] width 17 height 17
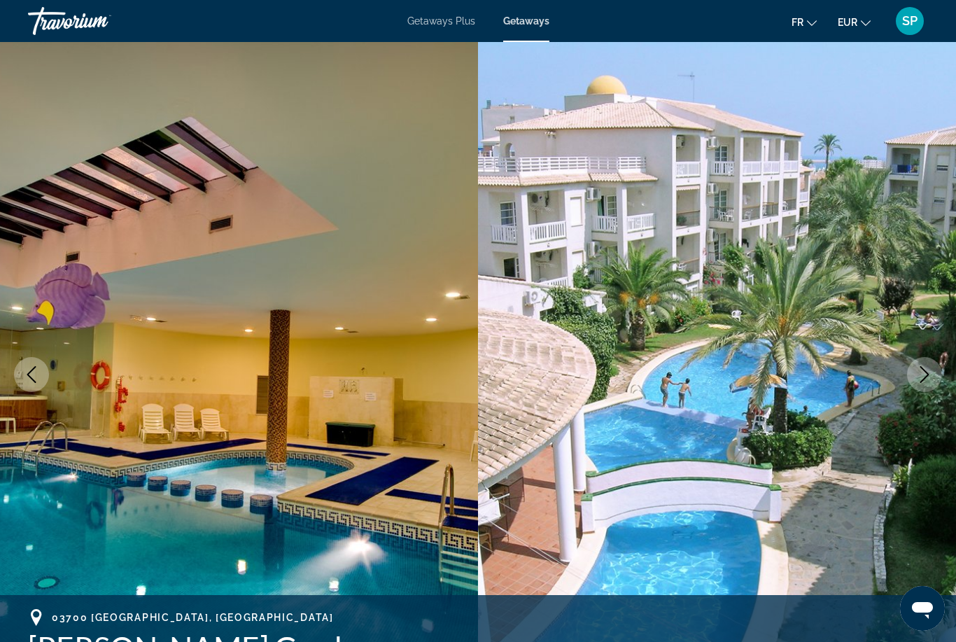
click at [923, 367] on icon "Next image" at bounding box center [924, 374] width 17 height 17
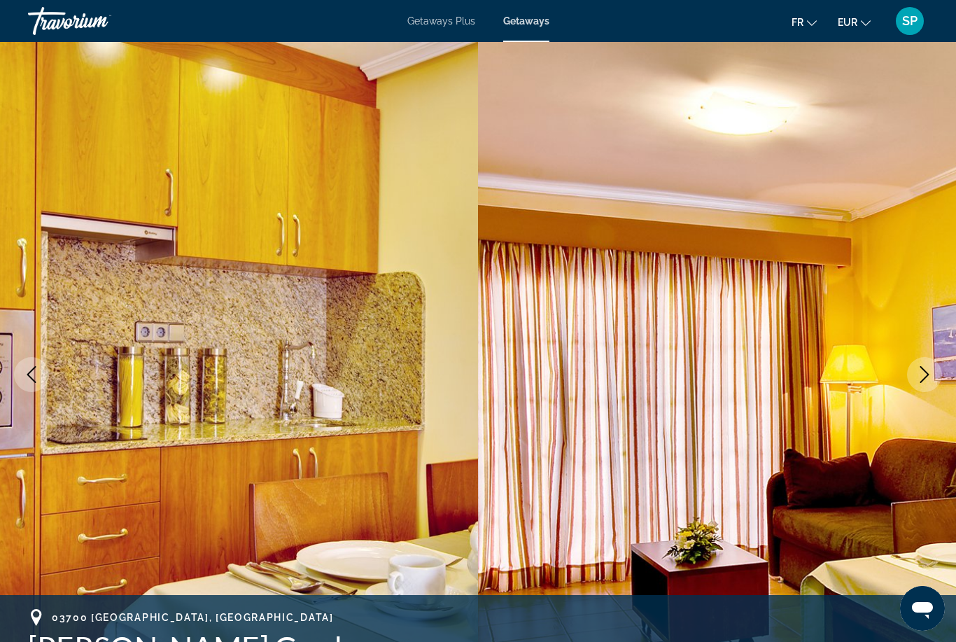
click at [925, 365] on button "Next image" at bounding box center [924, 374] width 35 height 35
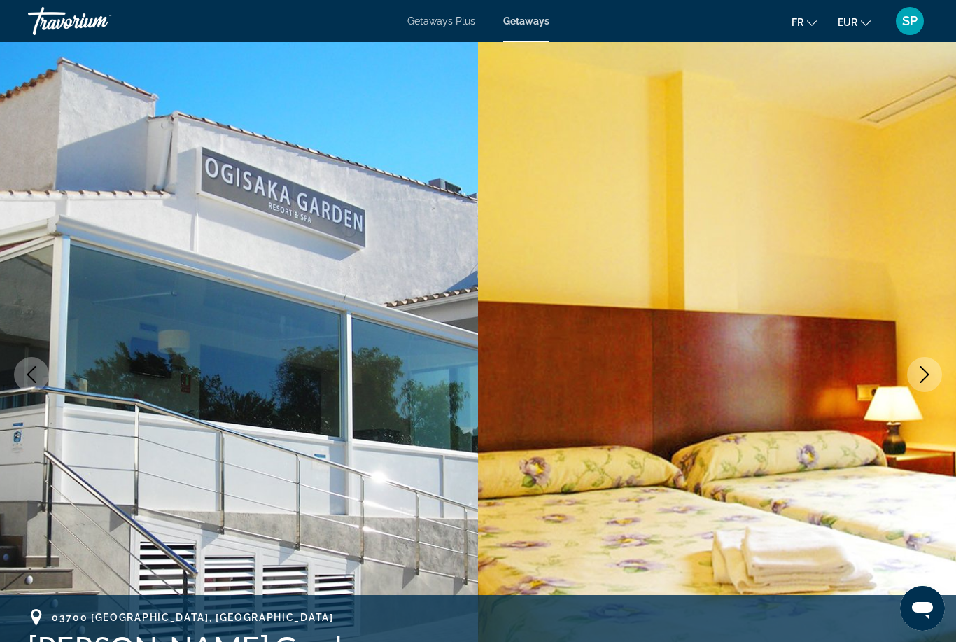
click at [922, 364] on button "Next image" at bounding box center [924, 374] width 35 height 35
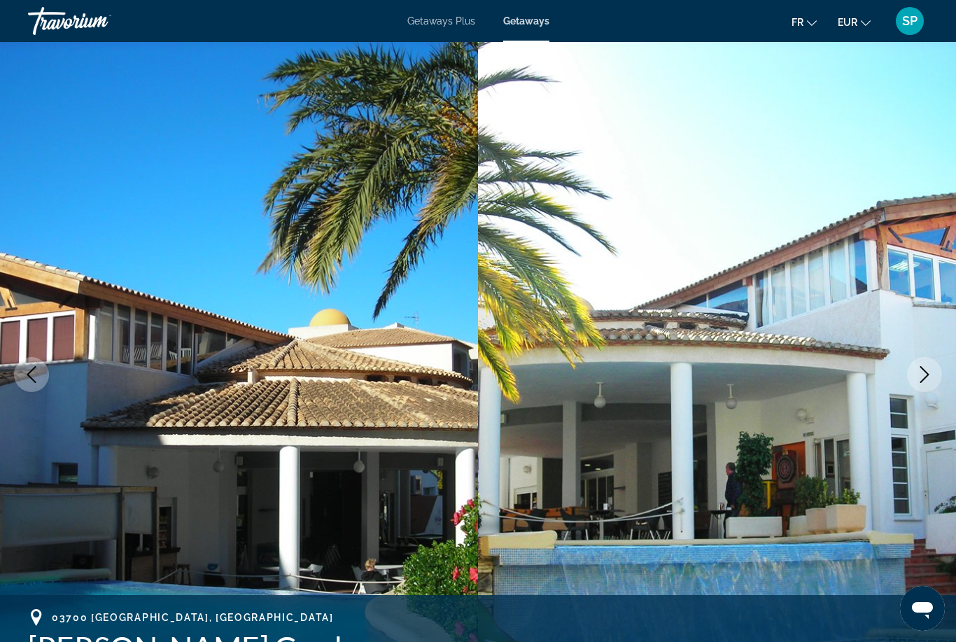
click at [917, 365] on button "Next image" at bounding box center [924, 374] width 35 height 35
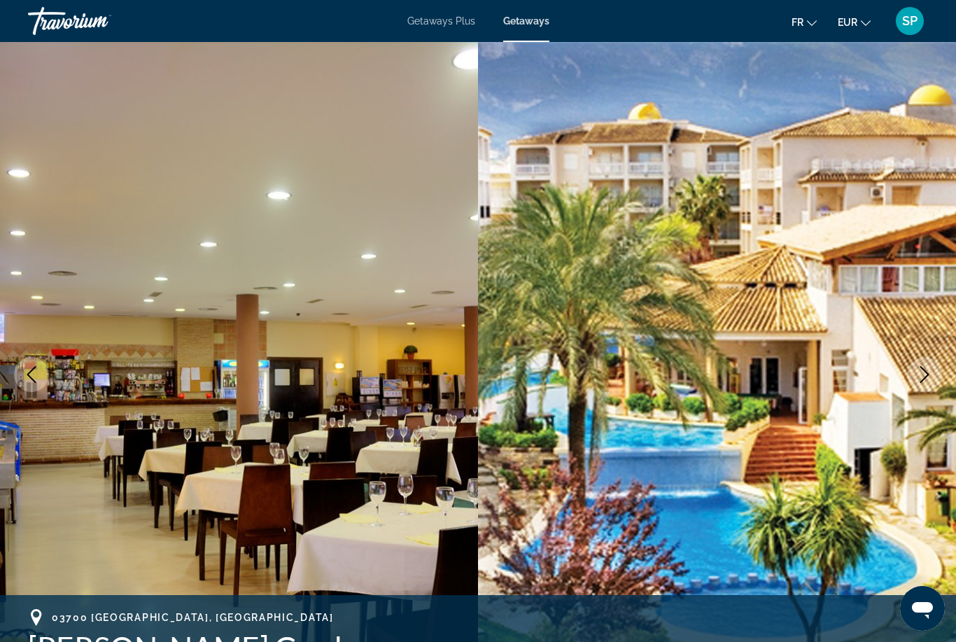
click at [919, 365] on button "Next image" at bounding box center [924, 374] width 35 height 35
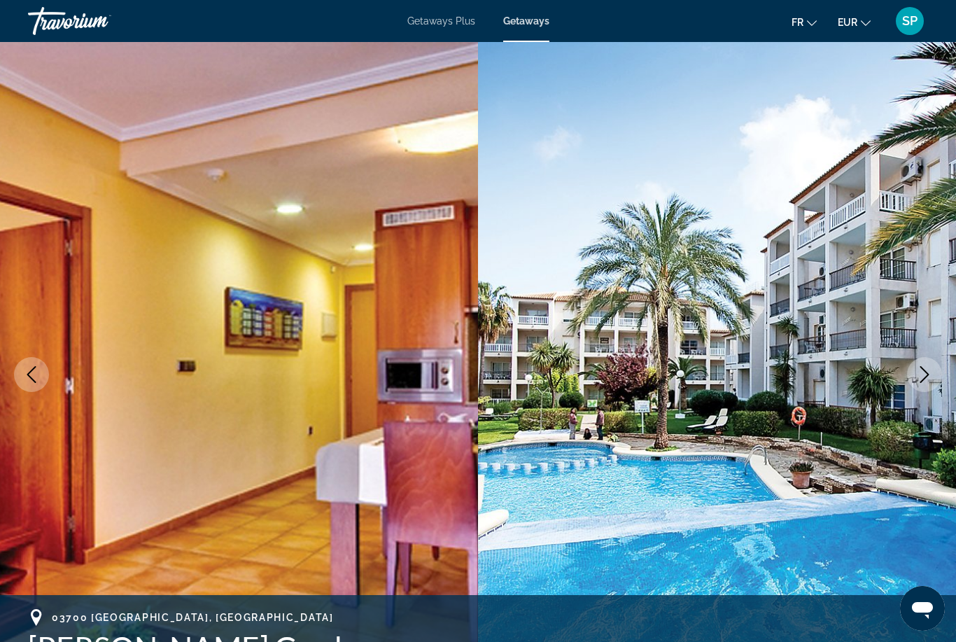
click at [918, 365] on button "Next image" at bounding box center [924, 374] width 35 height 35
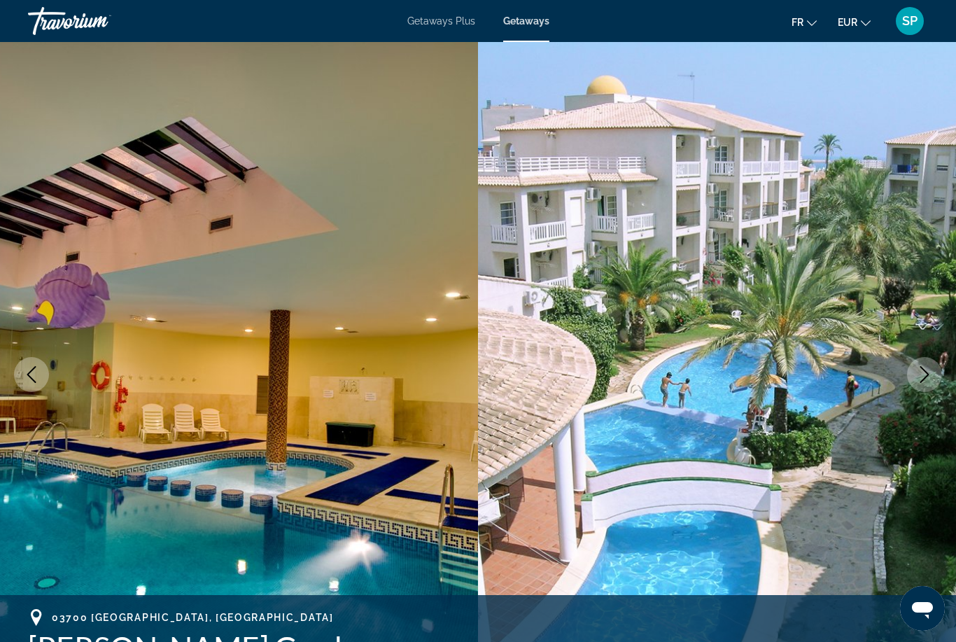
click at [920, 363] on button "Next image" at bounding box center [924, 374] width 35 height 35
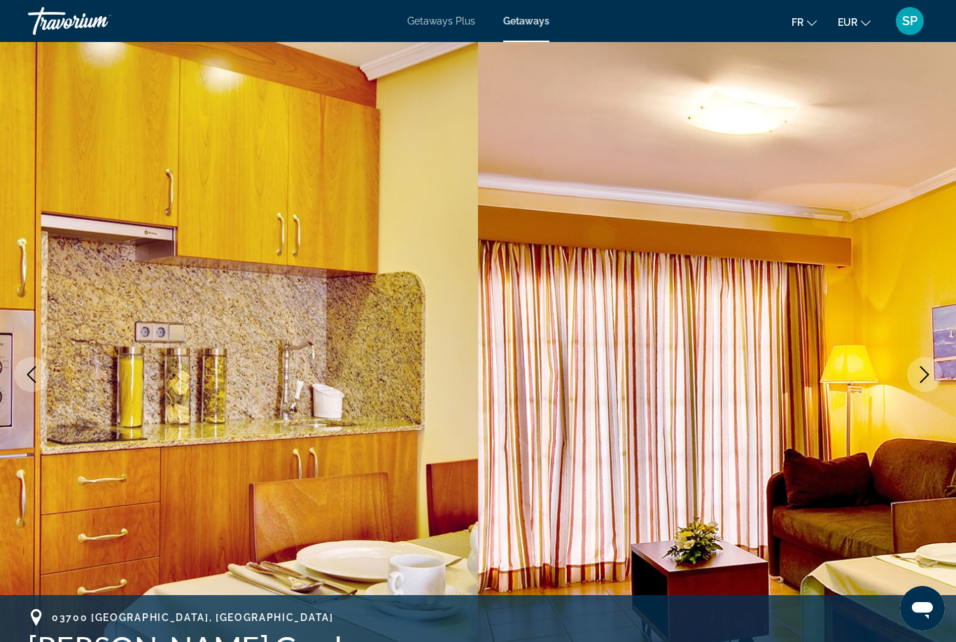
click at [914, 366] on button "Next image" at bounding box center [924, 374] width 35 height 35
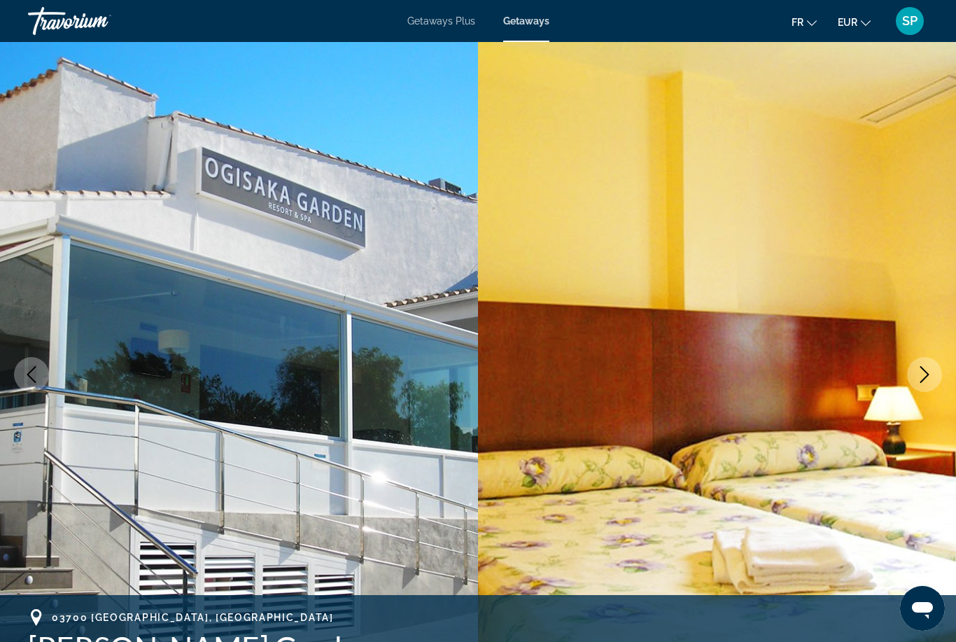
click at [911, 365] on button "Next image" at bounding box center [924, 374] width 35 height 35
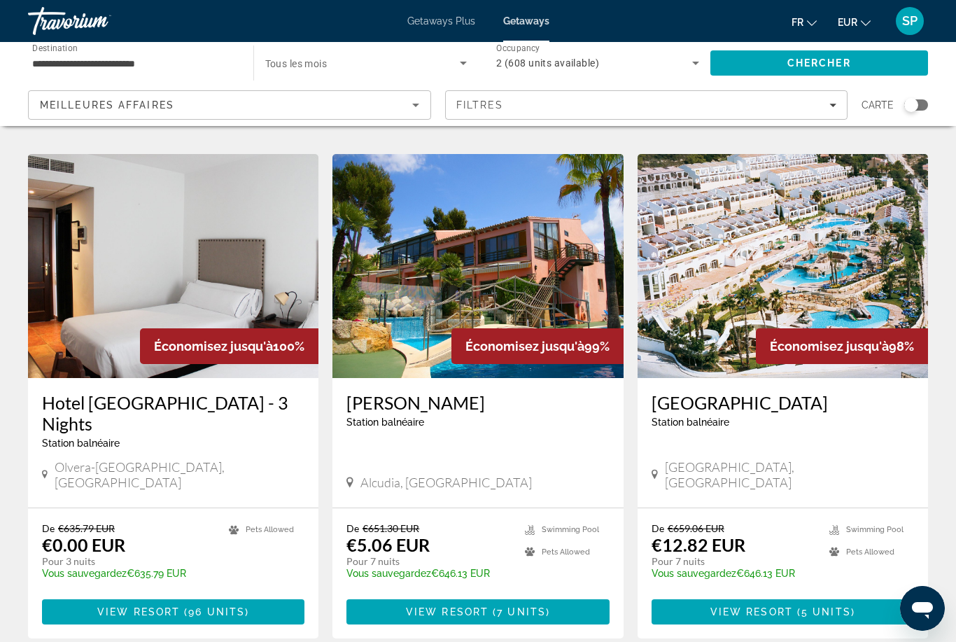
scroll to position [474, 0]
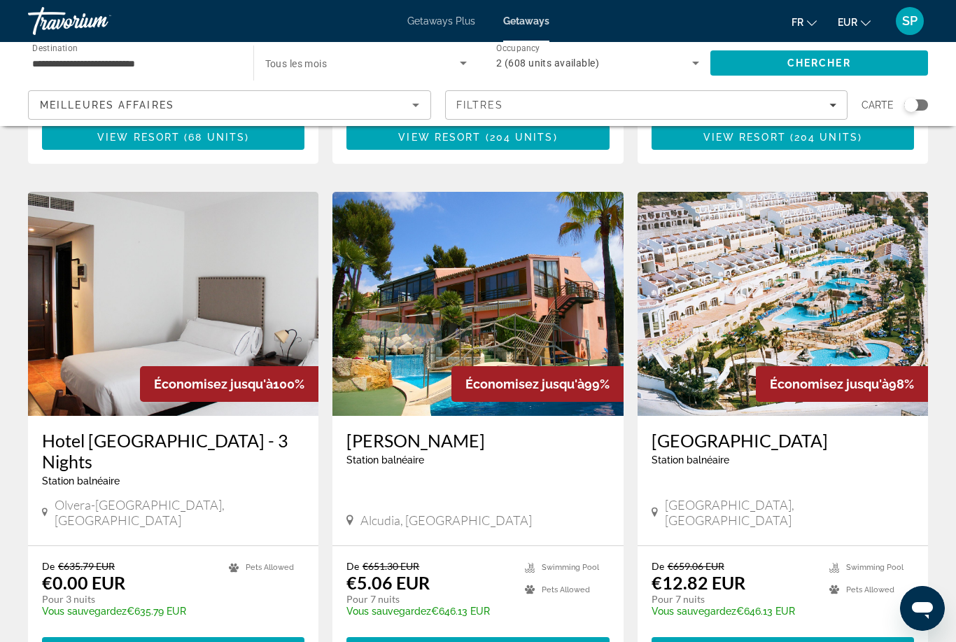
click at [920, 104] on div "Search widget" at bounding box center [916, 104] width 24 height 11
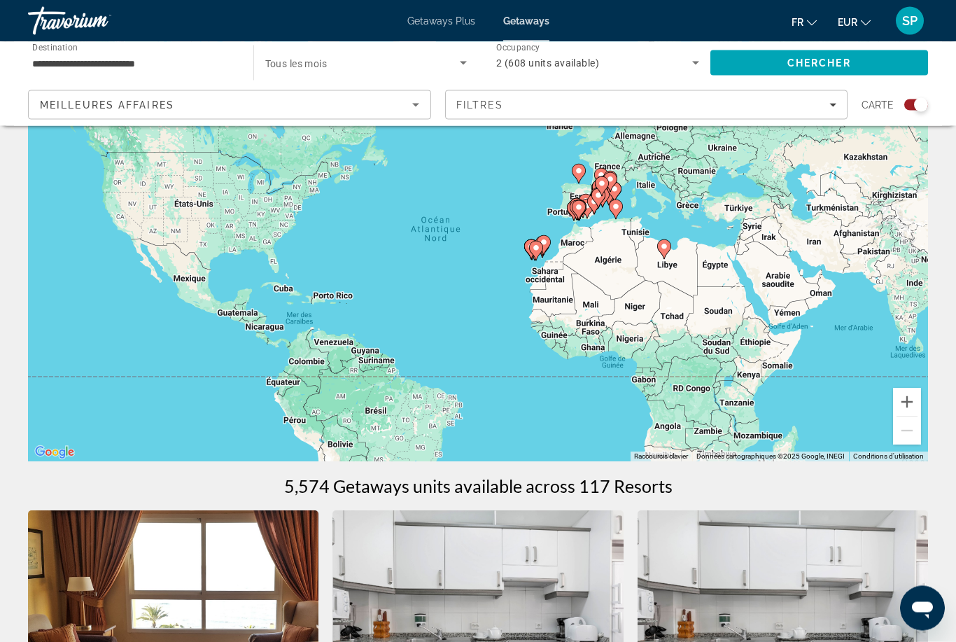
scroll to position [0, 0]
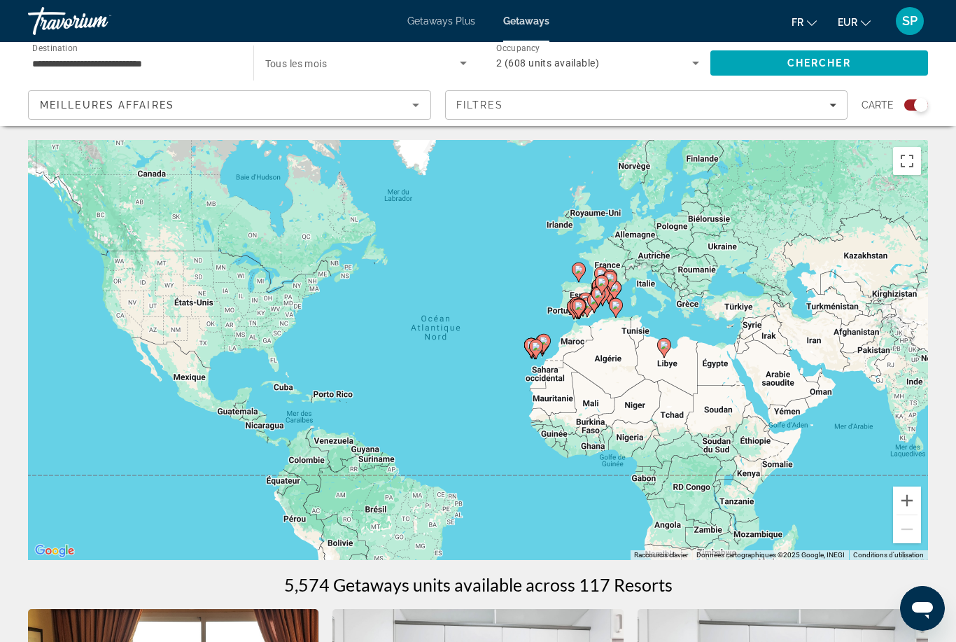
click at [595, 299] on icon "Main content" at bounding box center [598, 297] width 13 height 18
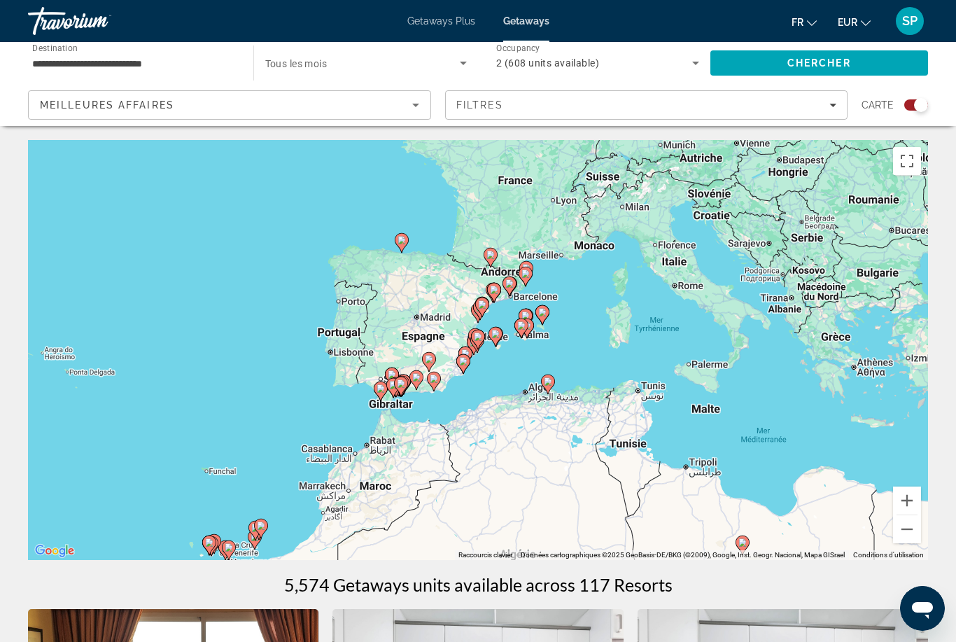
click at [525, 292] on div "Pour naviguer, appuyez sur les touches fléchées. Pour activer le glissement ave…" at bounding box center [478, 350] width 900 height 420
type input "**********"
click at [513, 281] on image "Main content" at bounding box center [509, 283] width 8 height 8
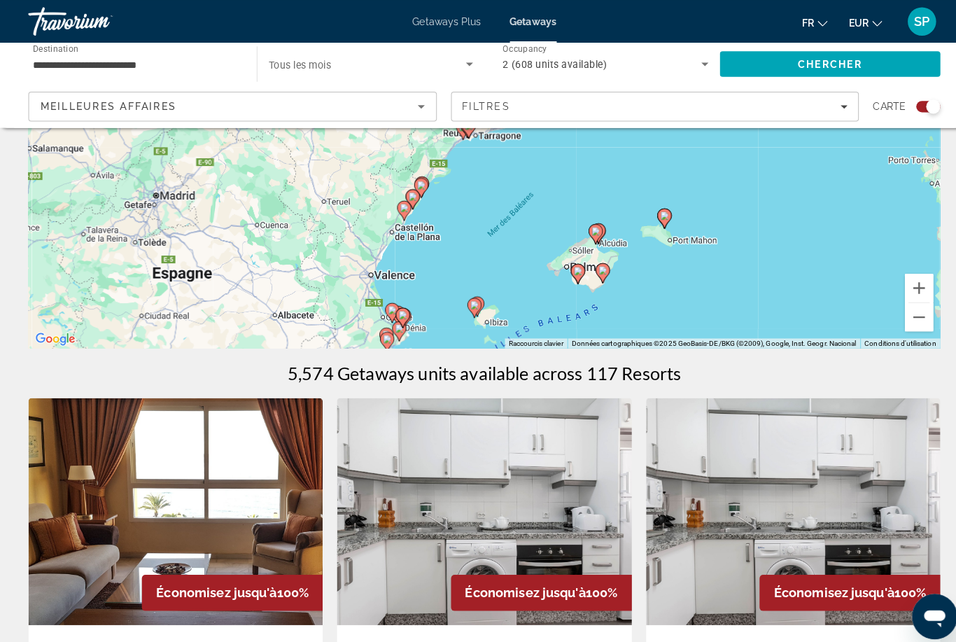
scroll to position [216, 0]
click at [908, 317] on button "Zoom arrière" at bounding box center [907, 313] width 28 height 28
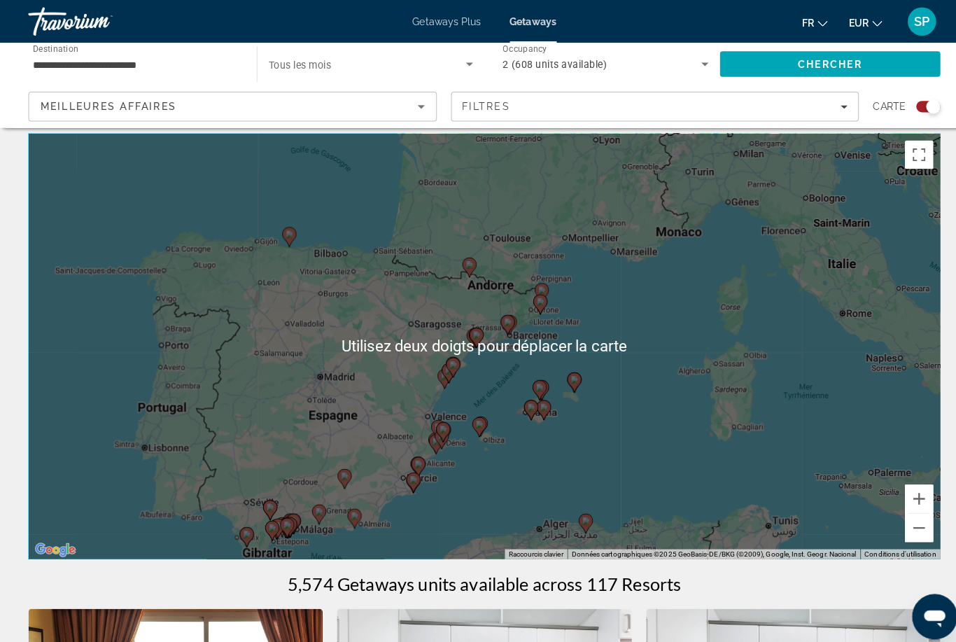
scroll to position [8, 0]
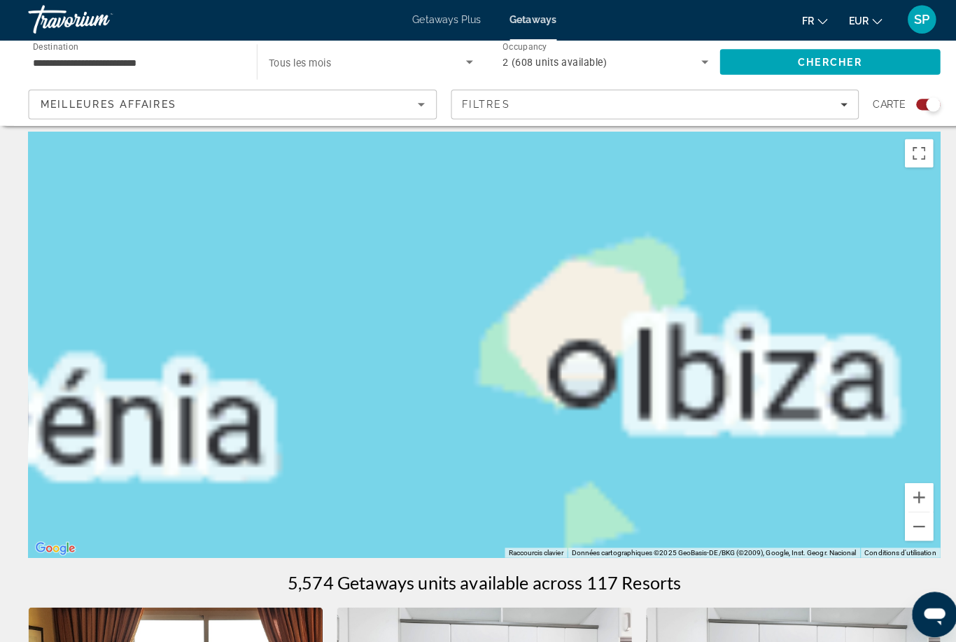
click at [479, 418] on div "Pour activer le glissement avec le clavier, appuyez sur Alt+Entrée. Une fois ce…" at bounding box center [478, 342] width 900 height 420
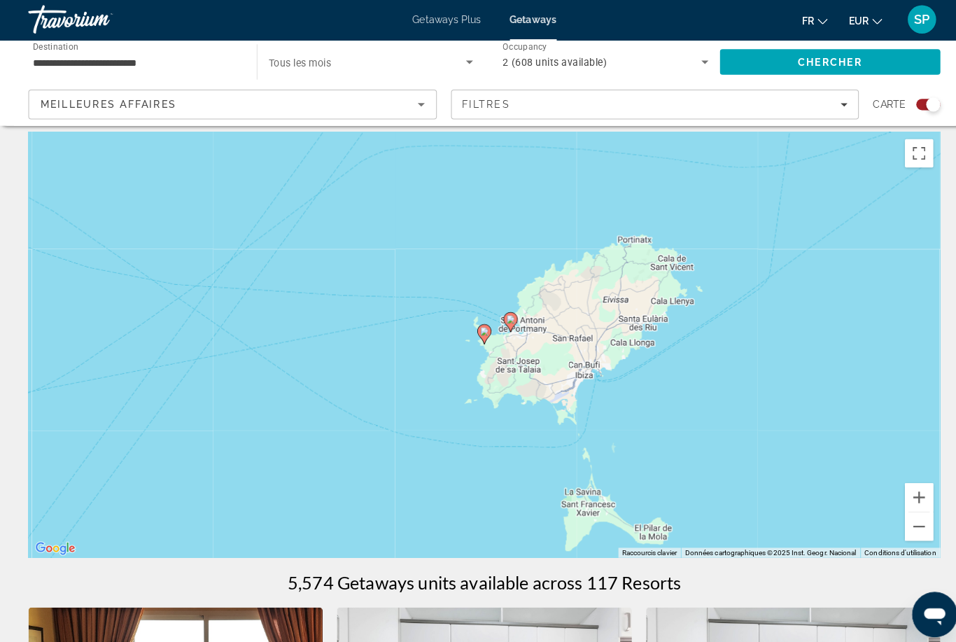
click at [514, 311] on div "Pour activer le glissement avec le clavier, appuyez sur Alt+Entrée. Une fois ce…" at bounding box center [478, 342] width 900 height 420
click at [509, 317] on icon "Main content" at bounding box center [504, 320] width 13 height 18
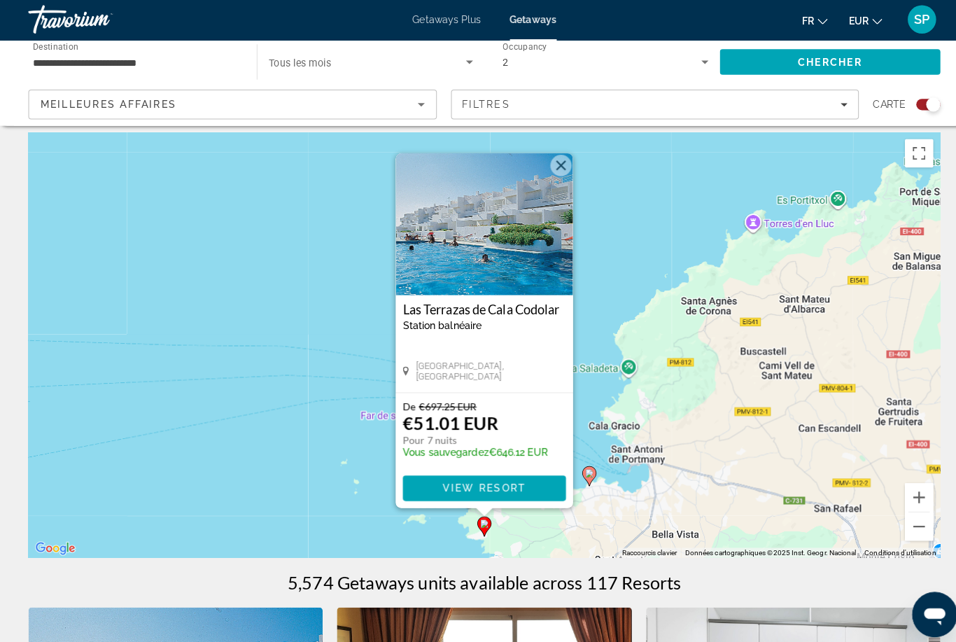
click at [588, 461] on gmp-advanced-marker "Main content" at bounding box center [582, 471] width 14 height 21
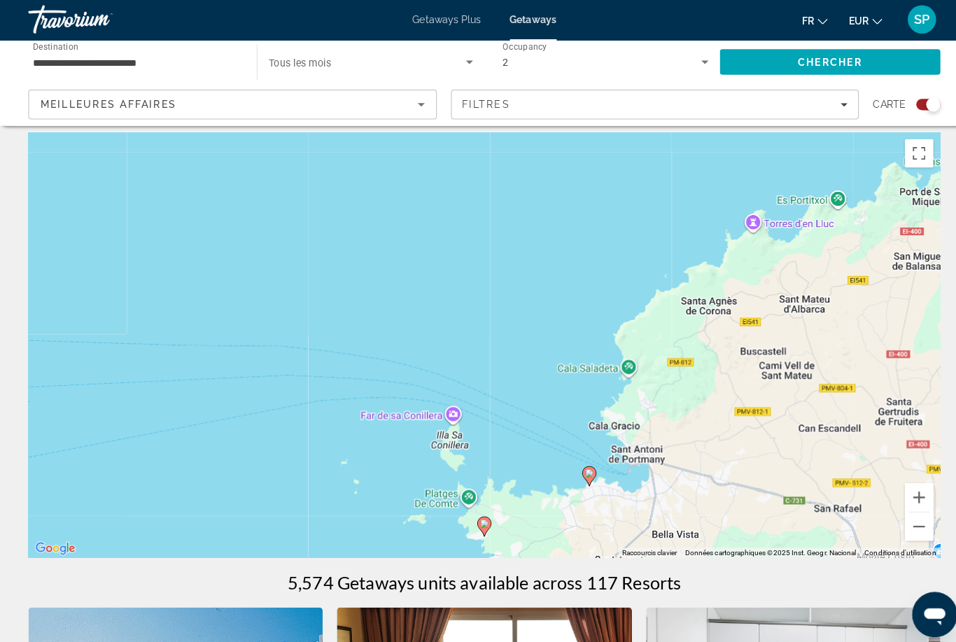
click at [586, 463] on icon "Main content" at bounding box center [581, 472] width 13 height 18
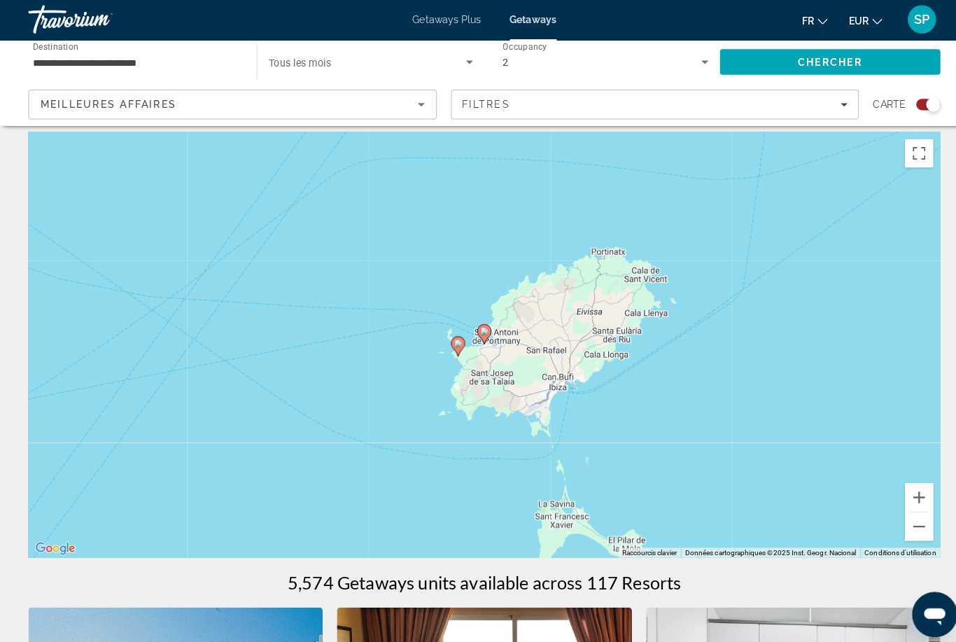
click at [484, 322] on gmp-advanced-marker "Main content" at bounding box center [478, 331] width 14 height 21
click at [484, 321] on gmp-advanced-marker "Main content" at bounding box center [478, 331] width 14 height 21
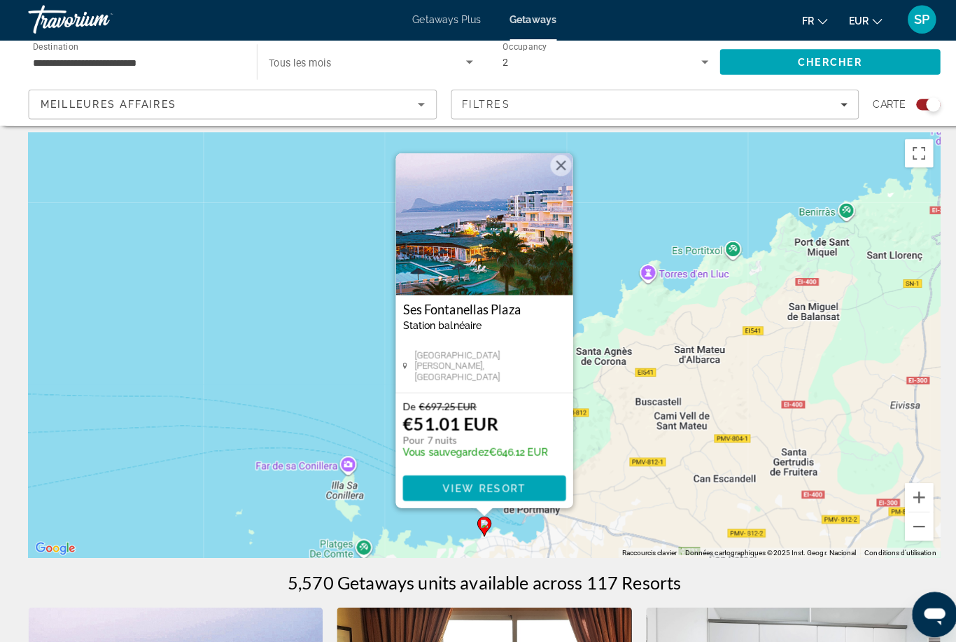
click at [561, 161] on button "Fermer" at bounding box center [553, 165] width 21 height 21
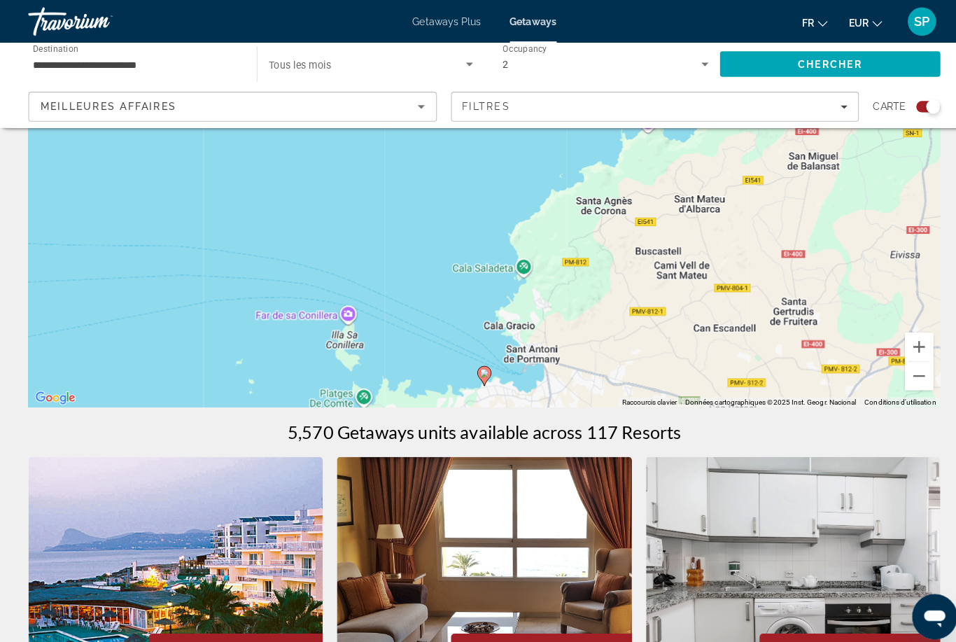
scroll to position [158, 0]
click at [903, 369] on button "Zoom arrière" at bounding box center [907, 371] width 28 height 28
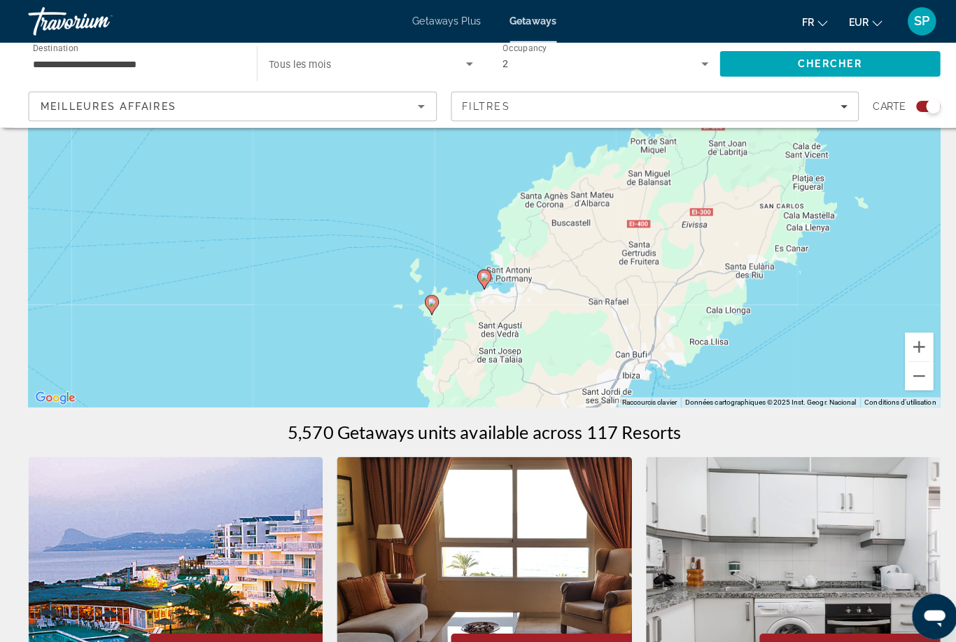
click at [907, 370] on button "Zoom arrière" at bounding box center [907, 371] width 28 height 28
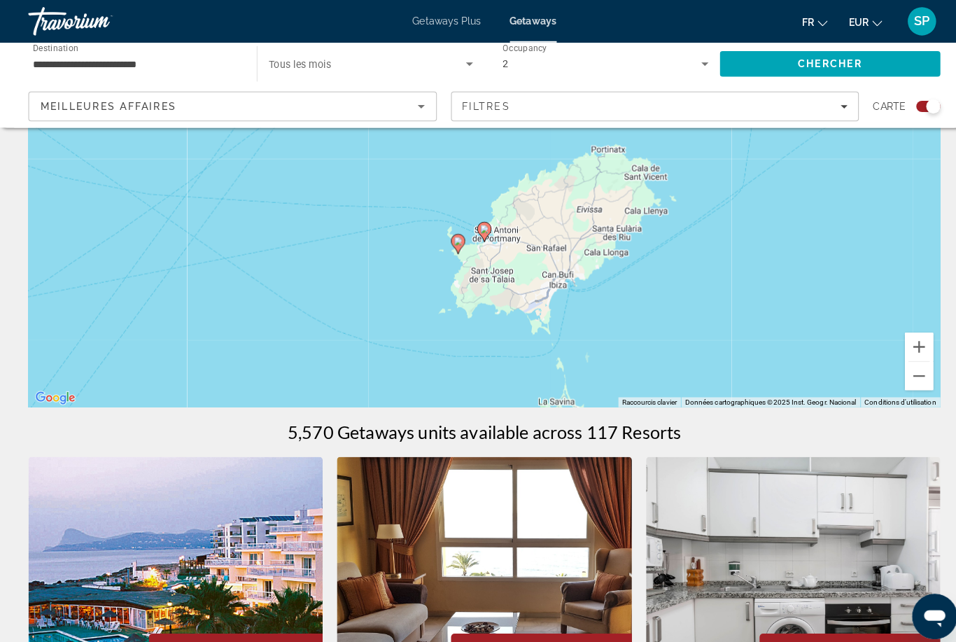
click at [904, 368] on button "Zoom arrière" at bounding box center [907, 371] width 28 height 28
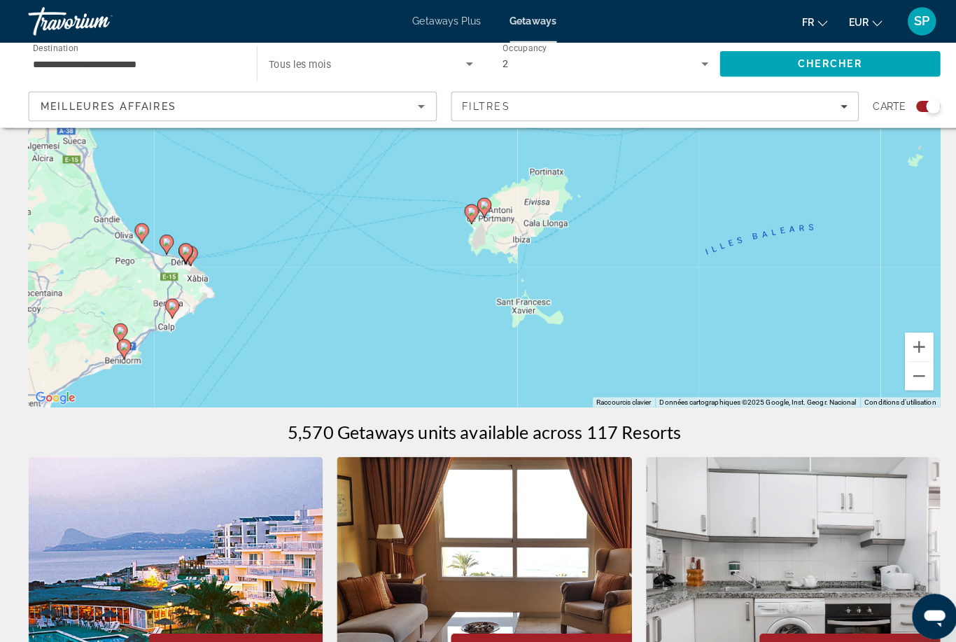
click at [897, 367] on button "Zoom arrière" at bounding box center [907, 371] width 28 height 28
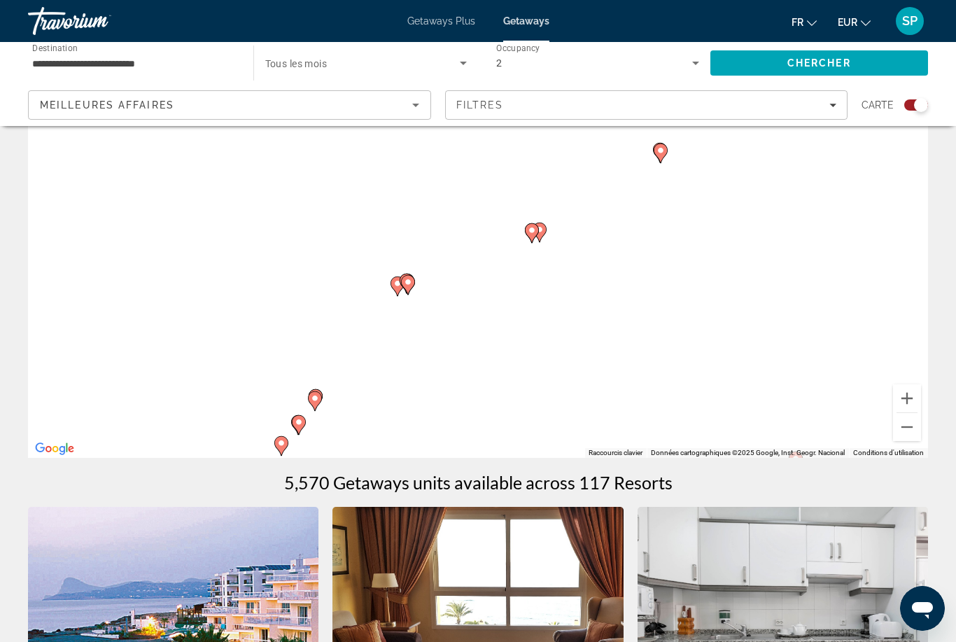
scroll to position [115, 0]
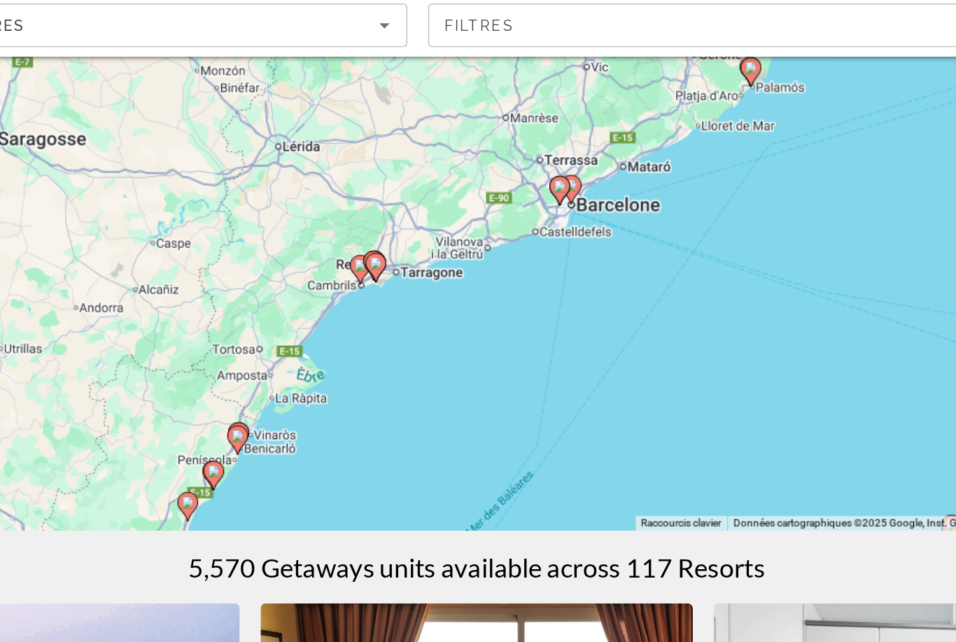
click at [528, 207] on icon "Main content" at bounding box center [534, 216] width 13 height 18
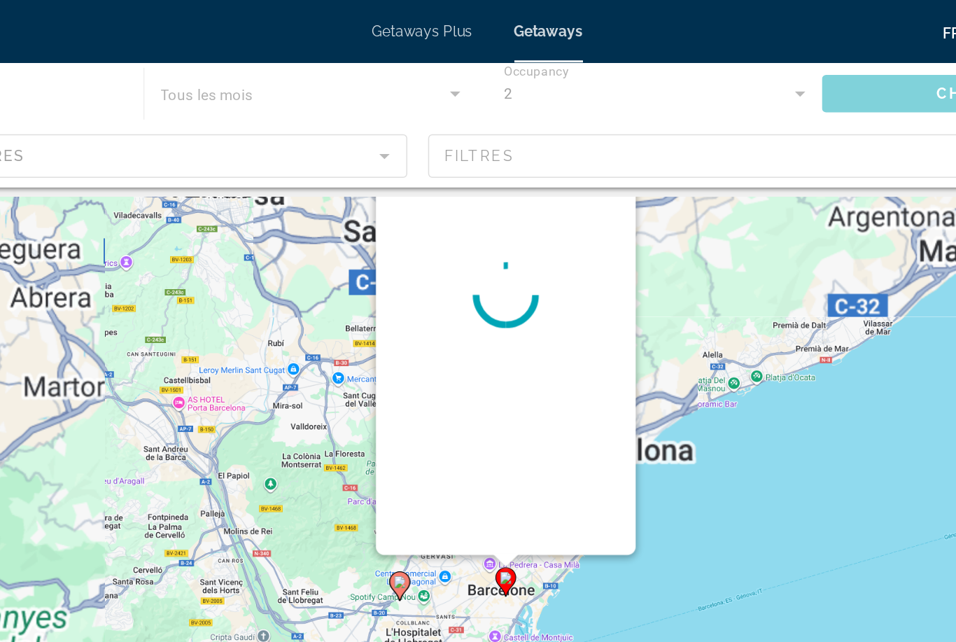
scroll to position [0, 0]
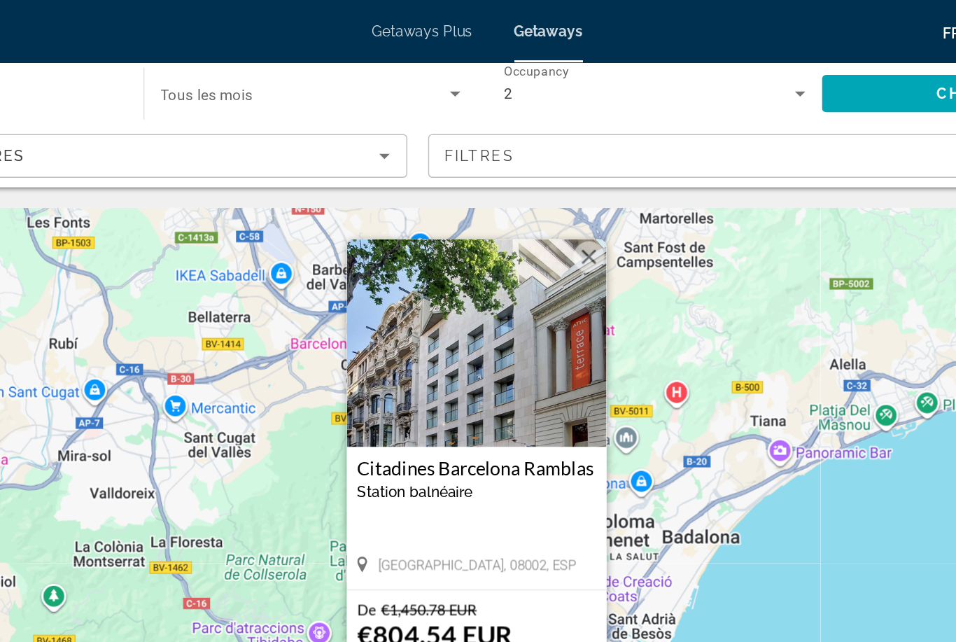
click at [543, 176] on button "Fermer" at bounding box center [553, 172] width 21 height 21
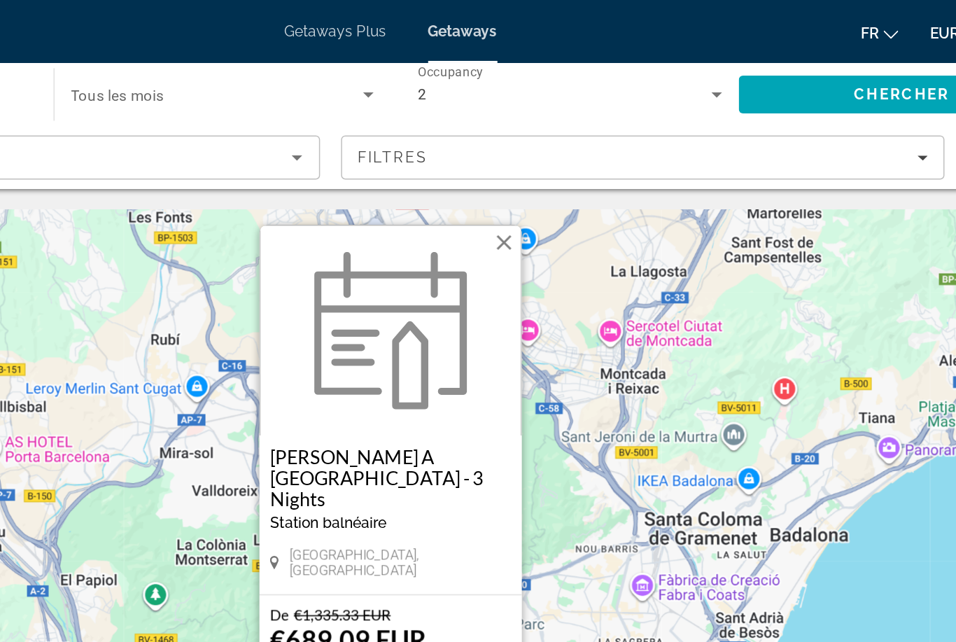
click at [543, 172] on button "Fermer" at bounding box center [553, 161] width 21 height 21
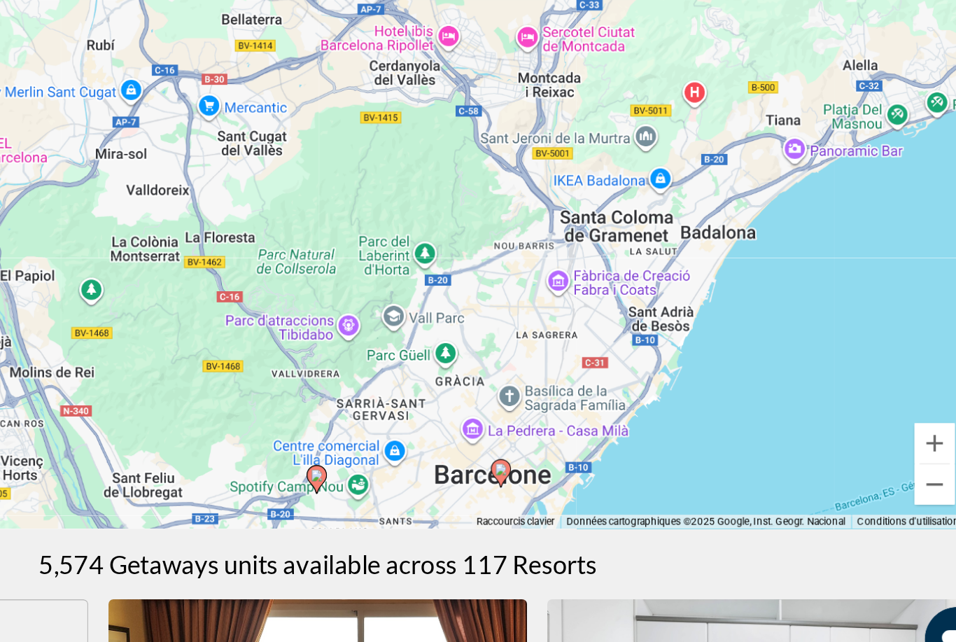
scroll to position [48, 0]
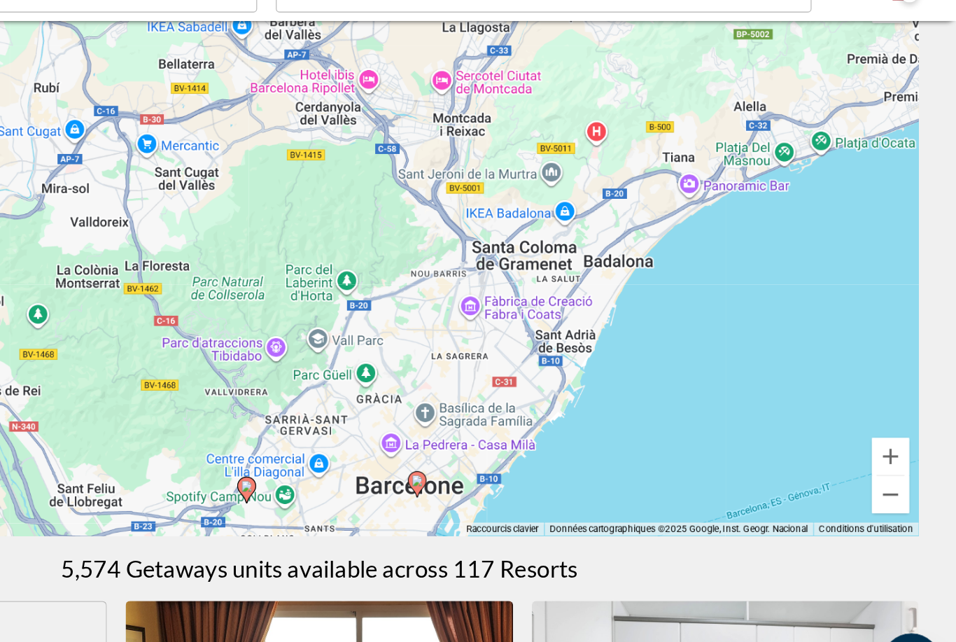
click at [893, 467] on button "Zoom arrière" at bounding box center [907, 481] width 28 height 28
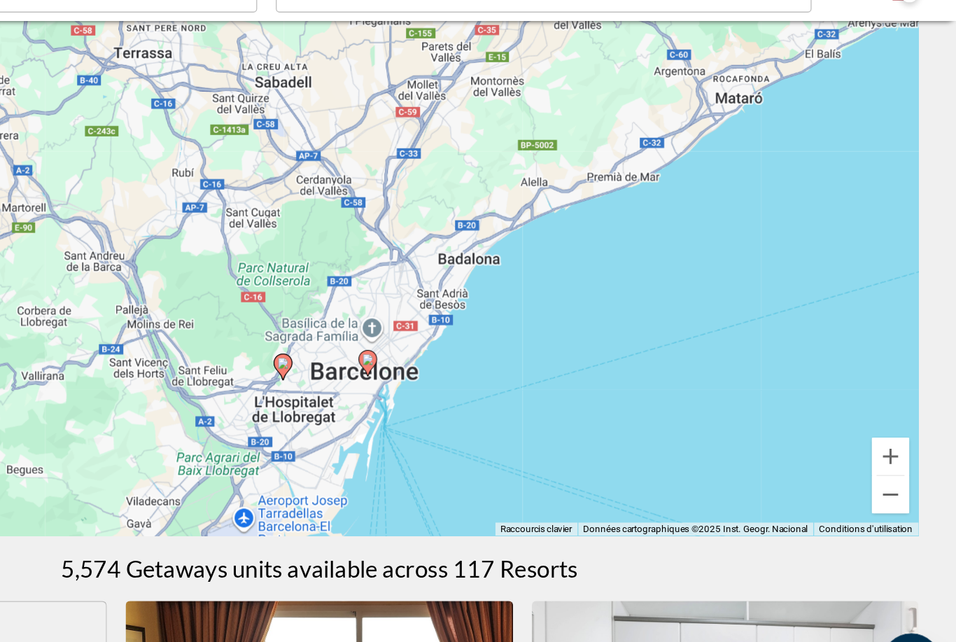
click at [893, 467] on button "Zoom arrière" at bounding box center [907, 481] width 28 height 28
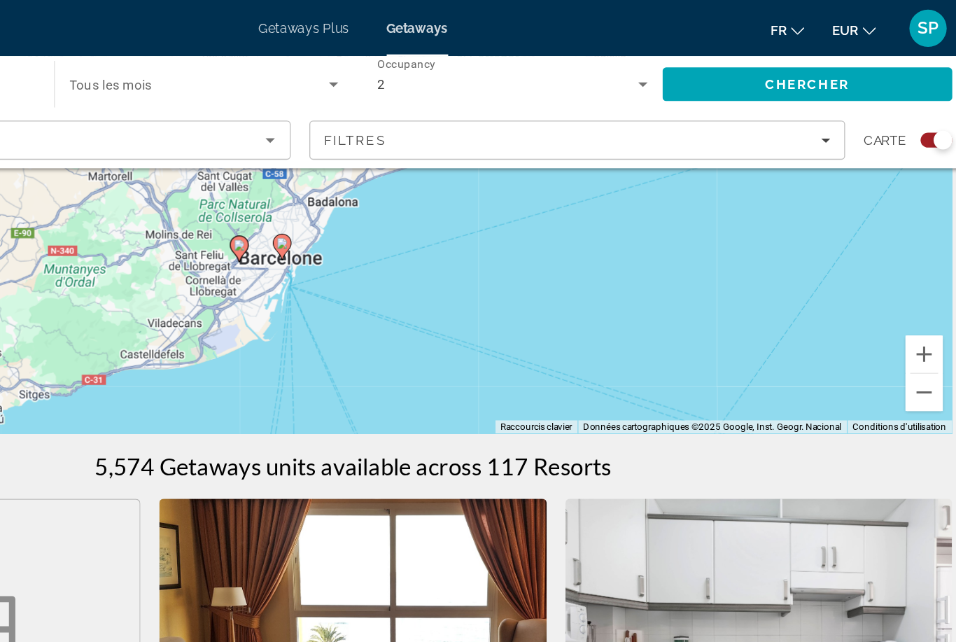
scroll to position [228, 0]
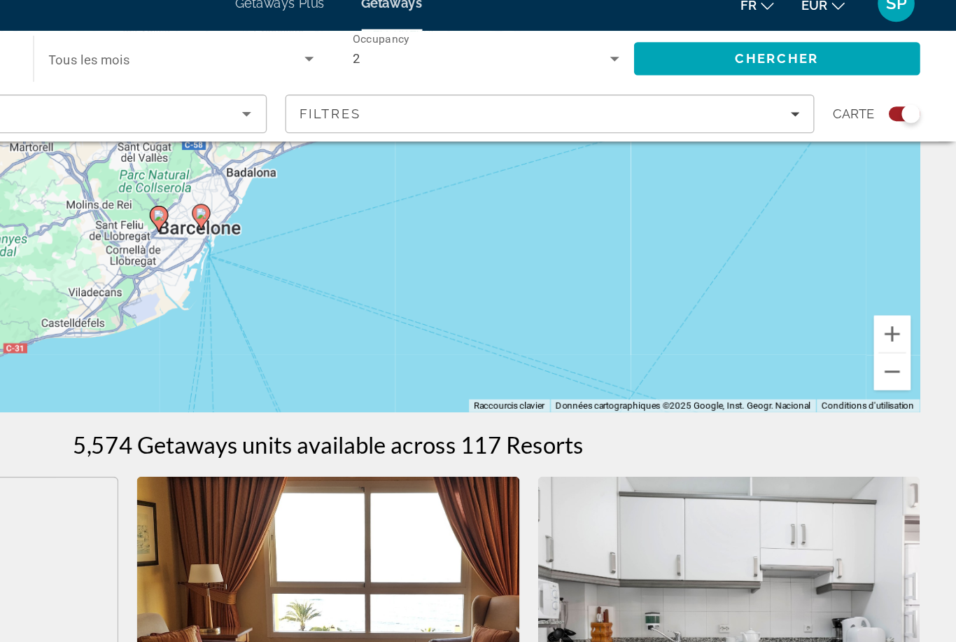
click at [893, 287] on button "Zoom arrière" at bounding box center [907, 301] width 28 height 28
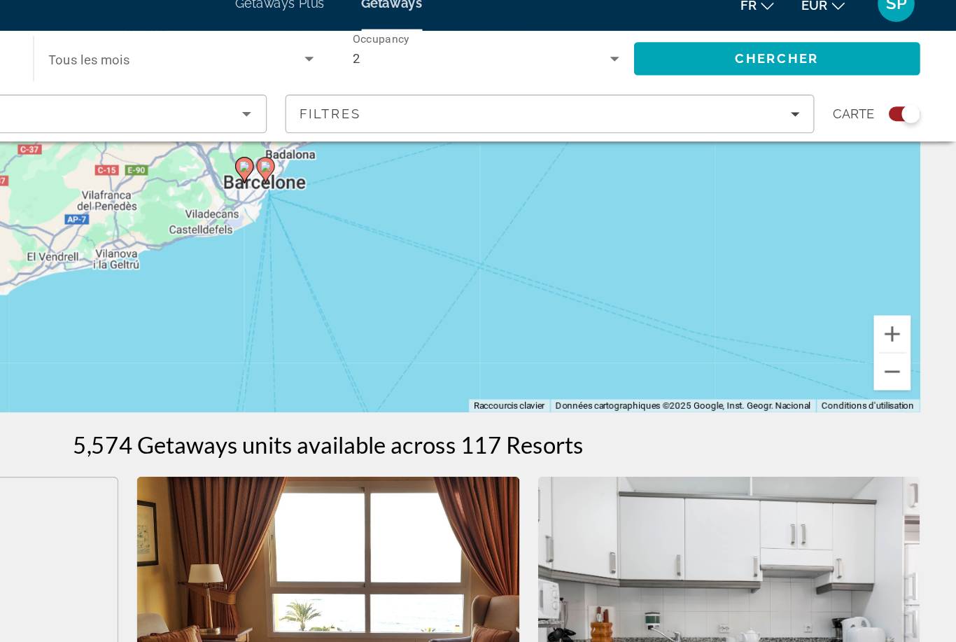
click at [893, 287] on button "Zoom arrière" at bounding box center [907, 301] width 28 height 28
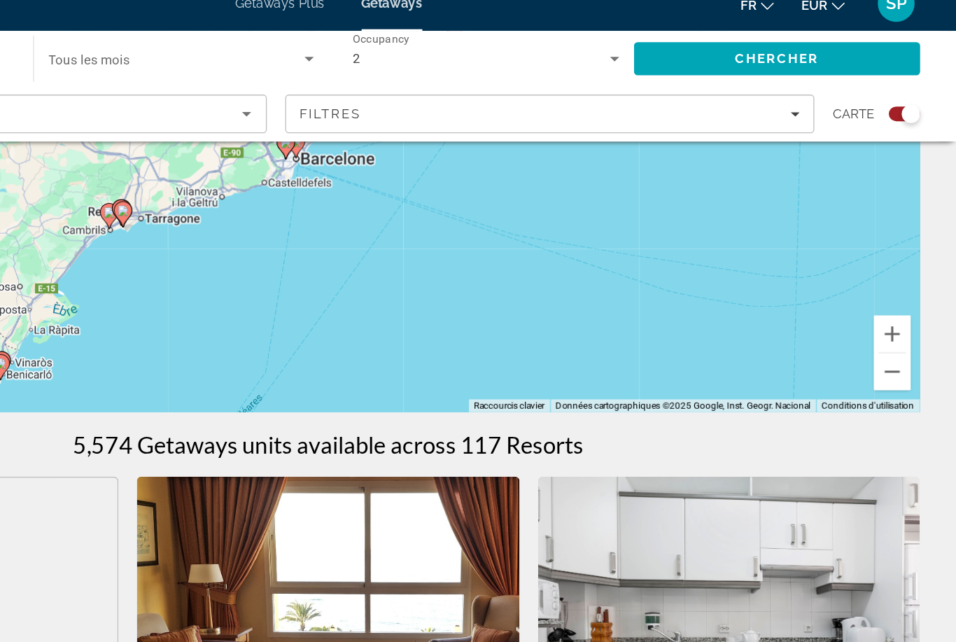
click at [893, 287] on button "Zoom arrière" at bounding box center [907, 301] width 28 height 28
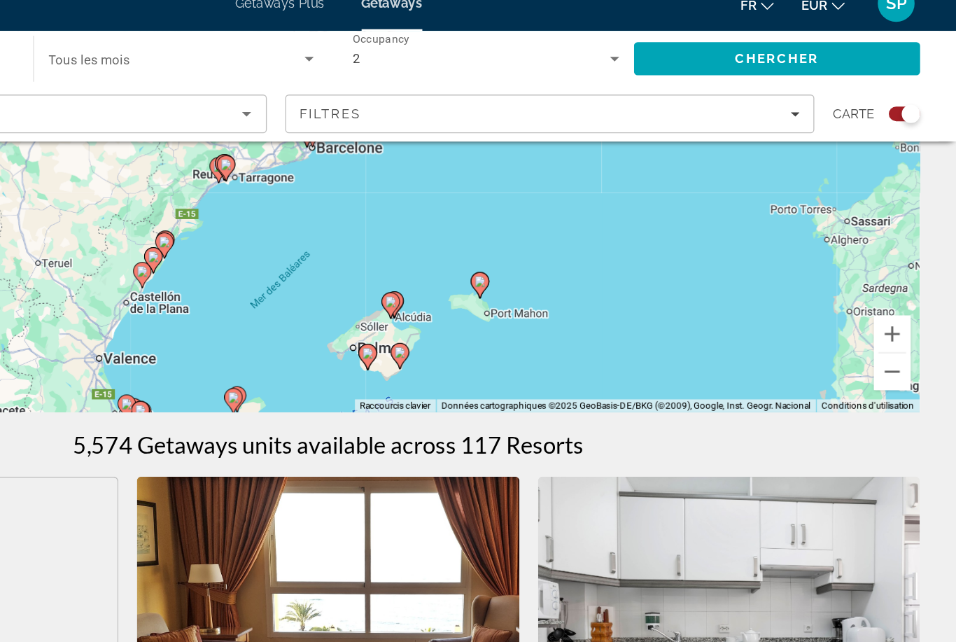
click at [893, 287] on button "Zoom arrière" at bounding box center [907, 301] width 28 height 28
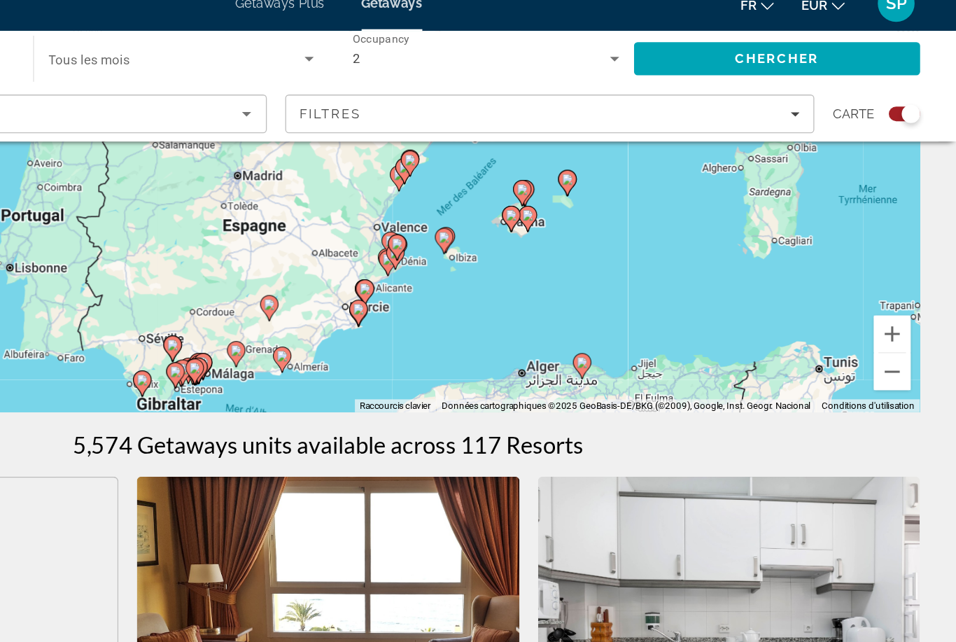
click at [617, 295] on div "Pour activer le glissement avec le clavier, appuyez sur Alt+Entrée. Une fois ce…" at bounding box center [478, 122] width 900 height 420
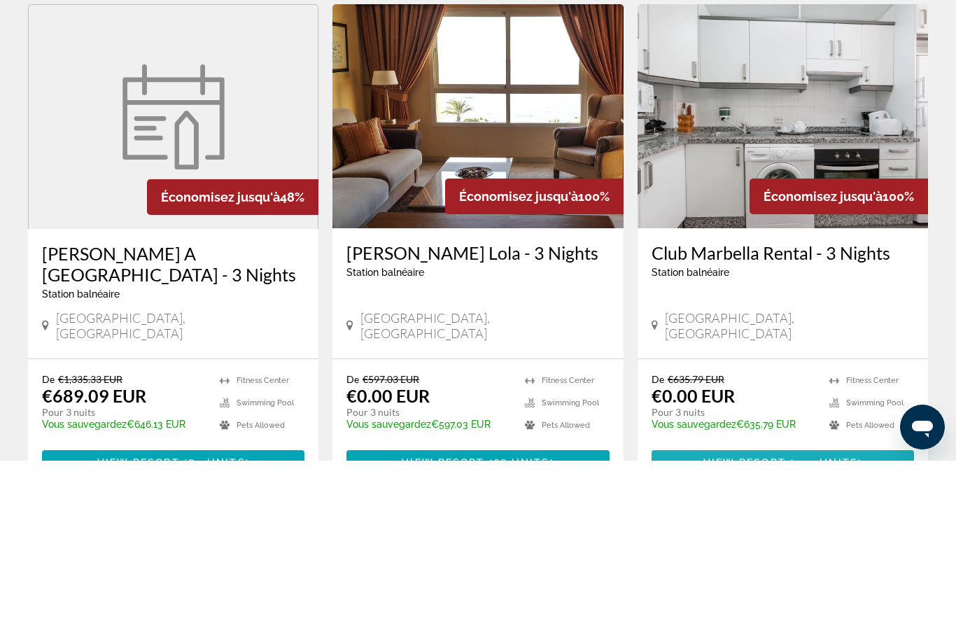
scroll to position [605, 0]
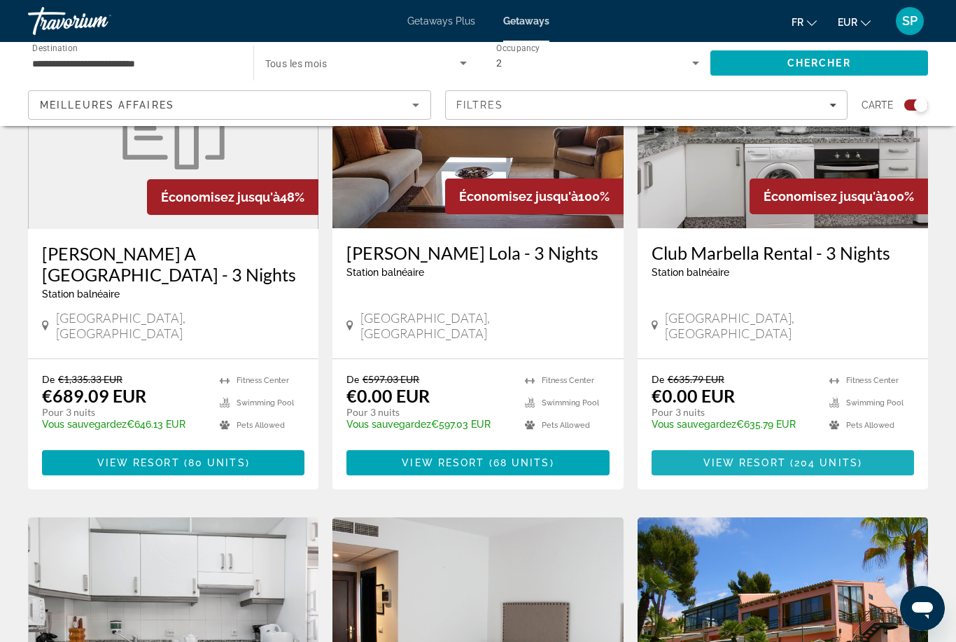
click at [886, 446] on span "Main content" at bounding box center [783, 463] width 262 height 34
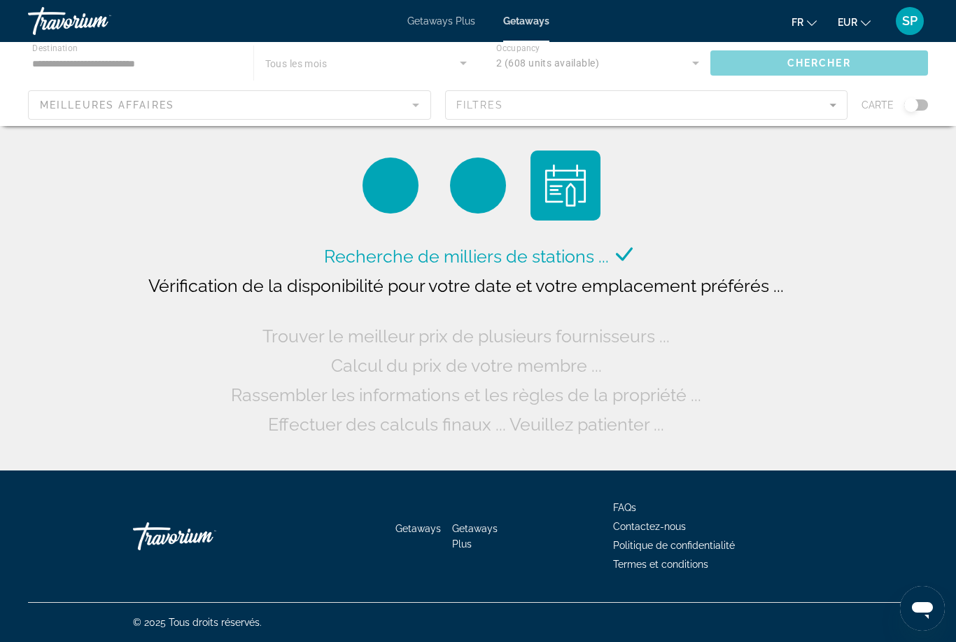
click at [107, 56] on div "Main content" at bounding box center [478, 84] width 956 height 84
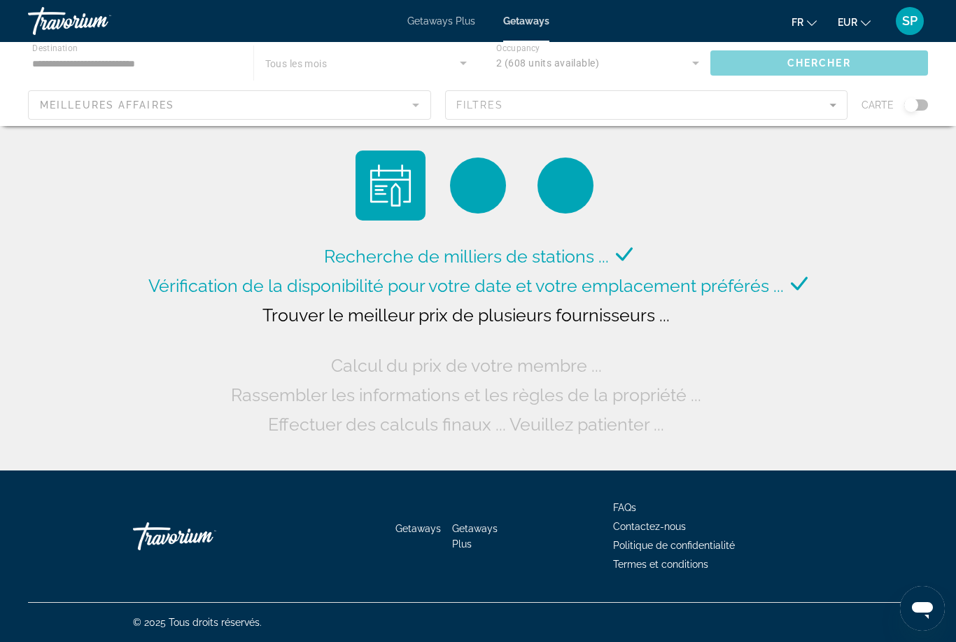
click at [106, 64] on div "Main content" at bounding box center [478, 84] width 956 height 84
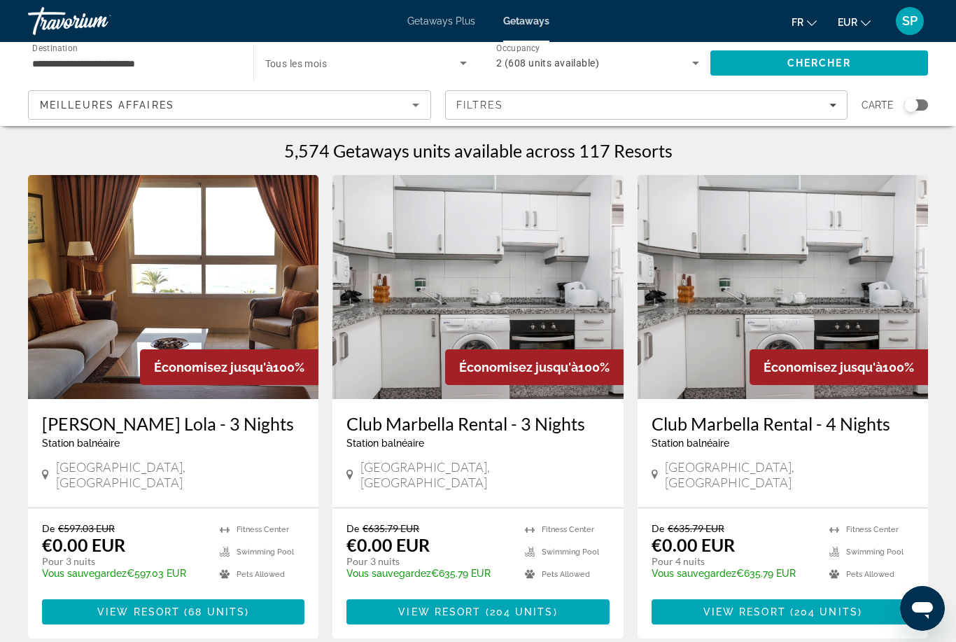
click at [83, 64] on input "**********" at bounding box center [133, 63] width 203 height 17
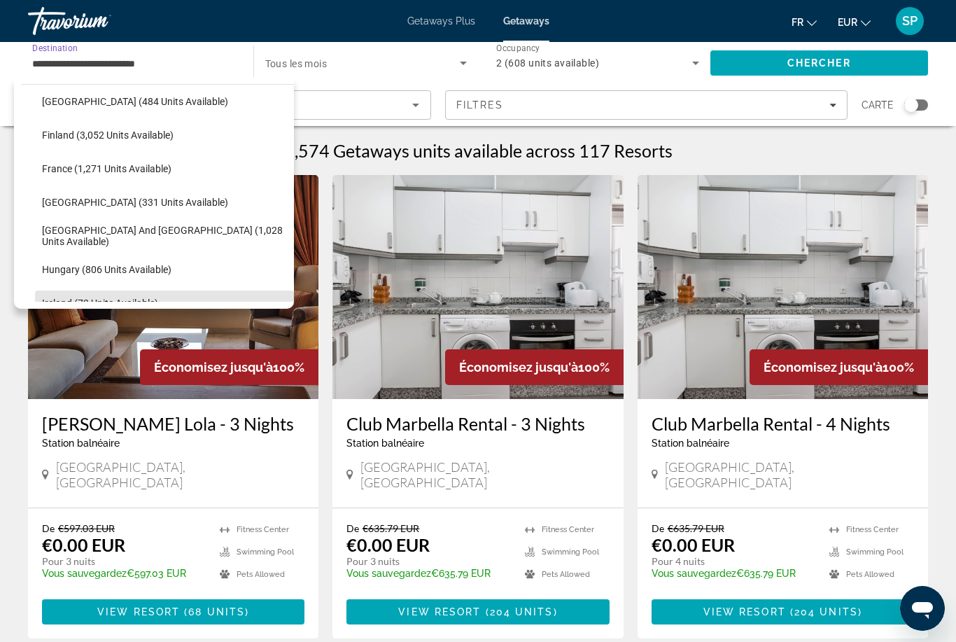
scroll to position [339, 0]
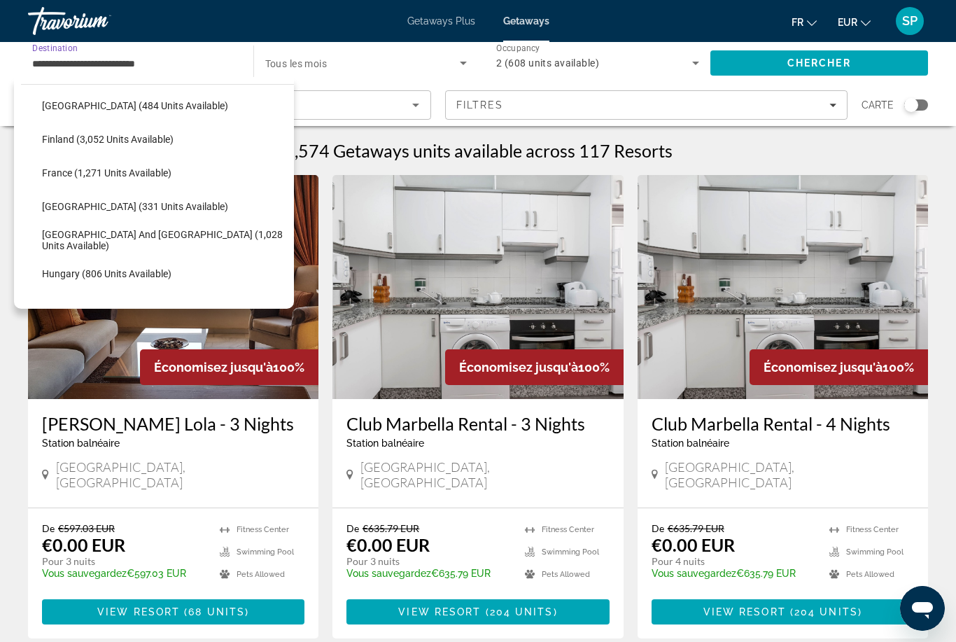
click at [64, 238] on span "[GEOGRAPHIC_DATA] and [GEOGRAPHIC_DATA] (1,028 units available)" at bounding box center [164, 240] width 245 height 22
type input "**********"
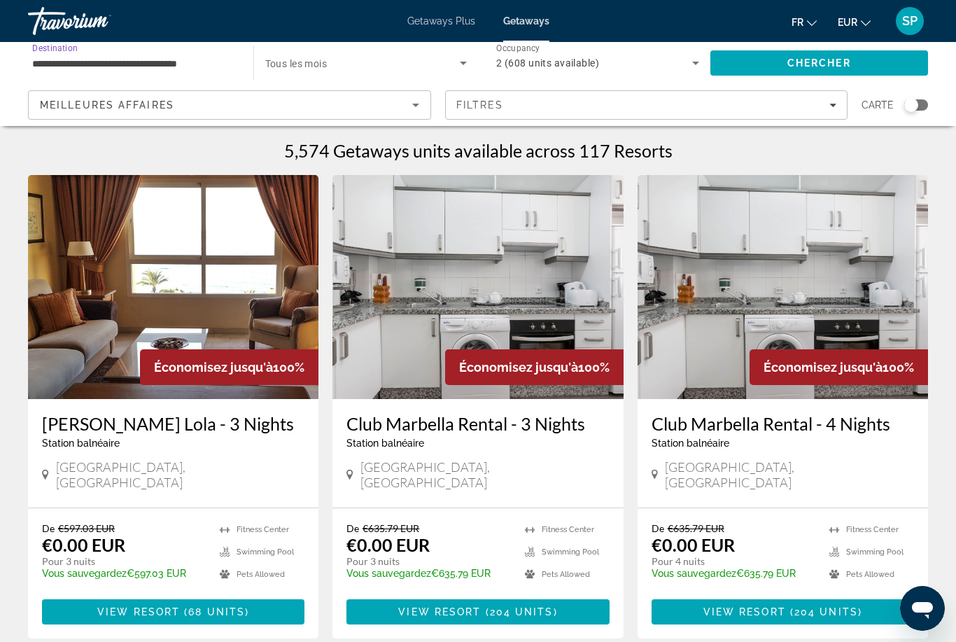
click at [67, 62] on input "**********" at bounding box center [133, 63] width 203 height 17
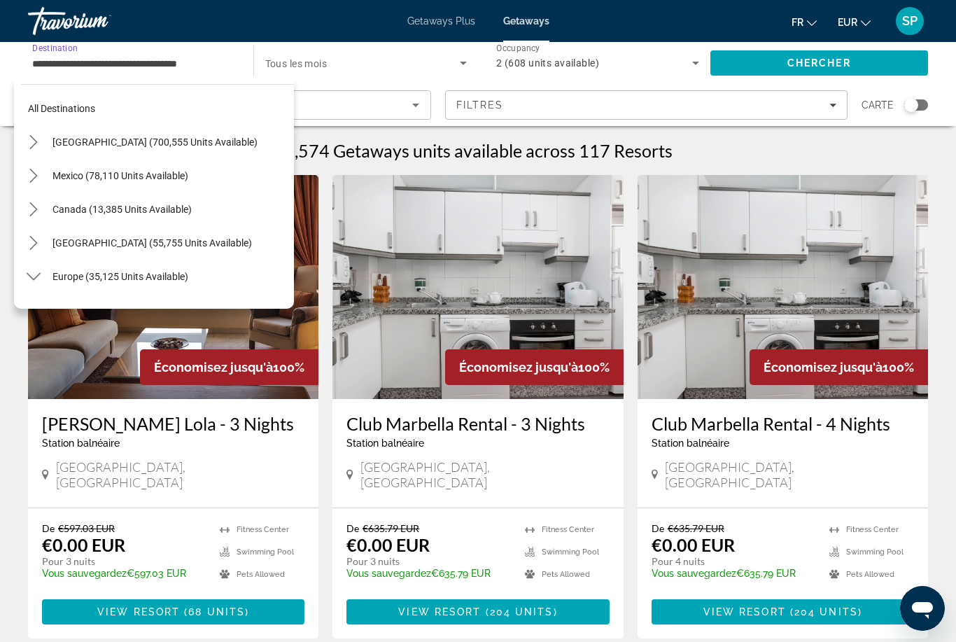
scroll to position [386, 0]
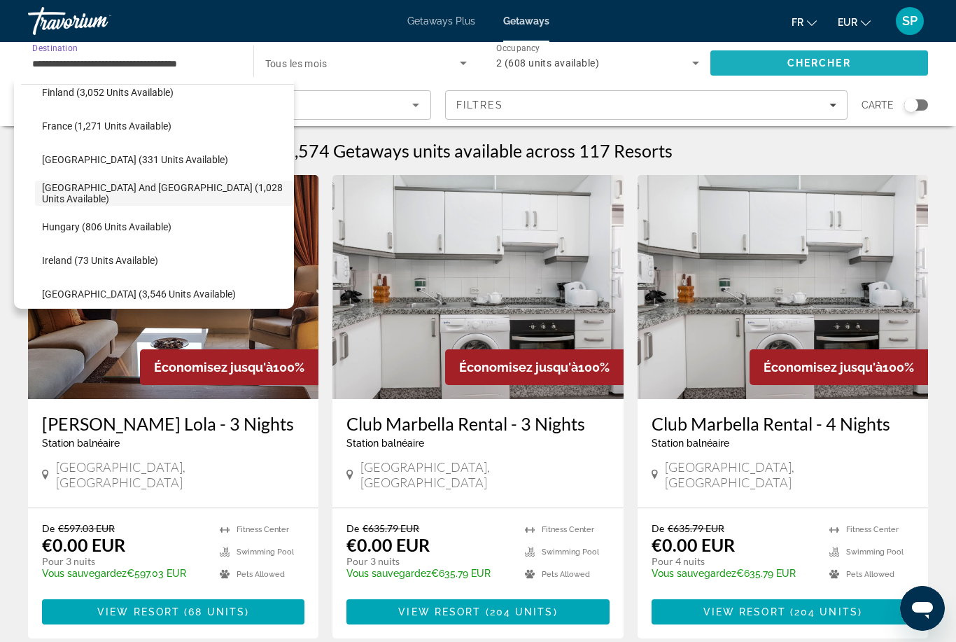
click at [768, 55] on span "Search" at bounding box center [819, 63] width 218 height 34
